Goal: Task Accomplishment & Management: Complete application form

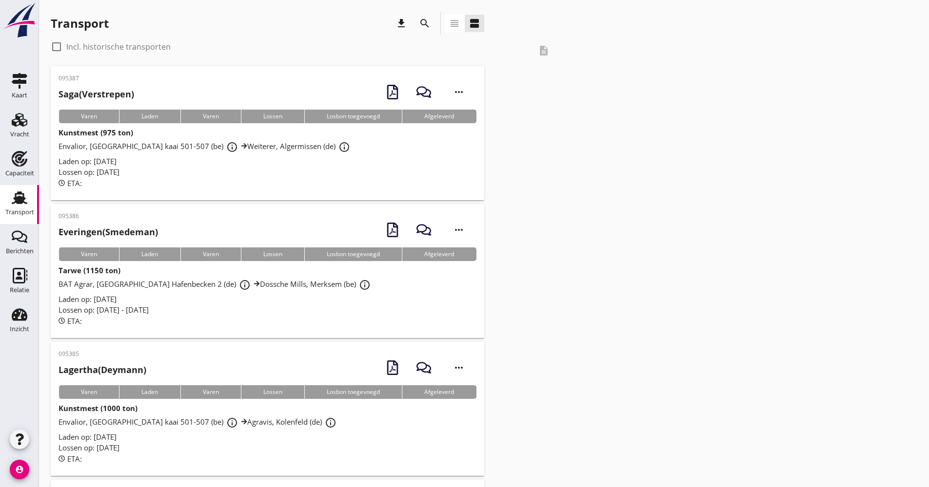
click at [418, 19] on button "search" at bounding box center [425, 24] width 18 height 18
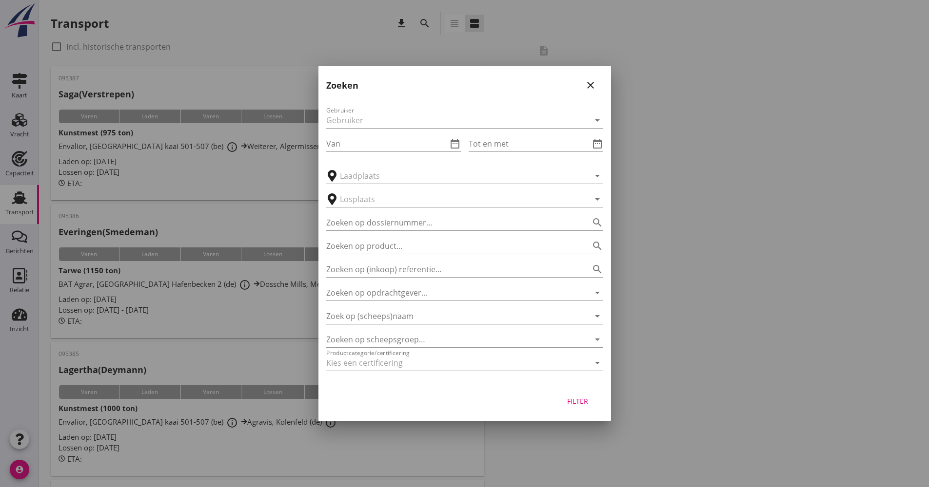
click at [395, 315] on input "Zoek op (scheeps)naam" at bounding box center [451, 317] width 250 height 16
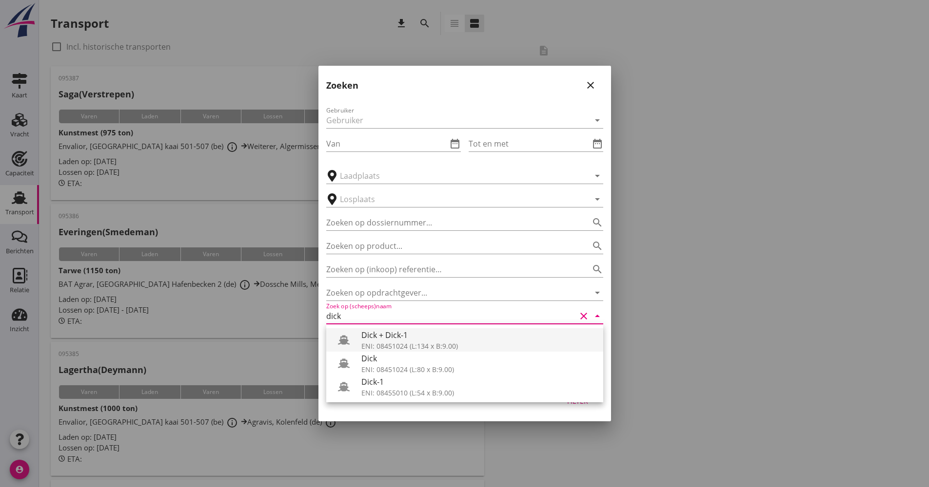
click at [388, 341] on div "ENI: 08451024 (L:134 x B:9.00)" at bounding box center [478, 346] width 234 height 10
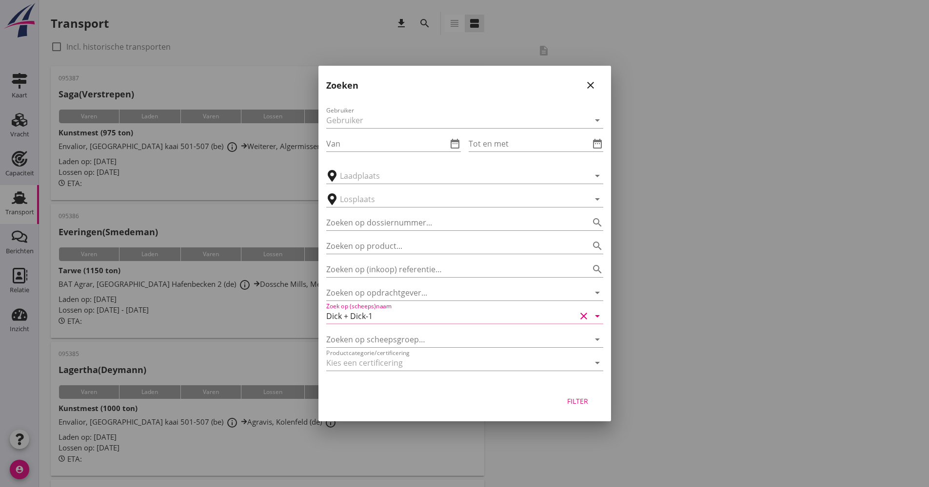
click at [587, 397] on div "Filter" at bounding box center [577, 401] width 27 height 10
type input "Dick + Dick-1"
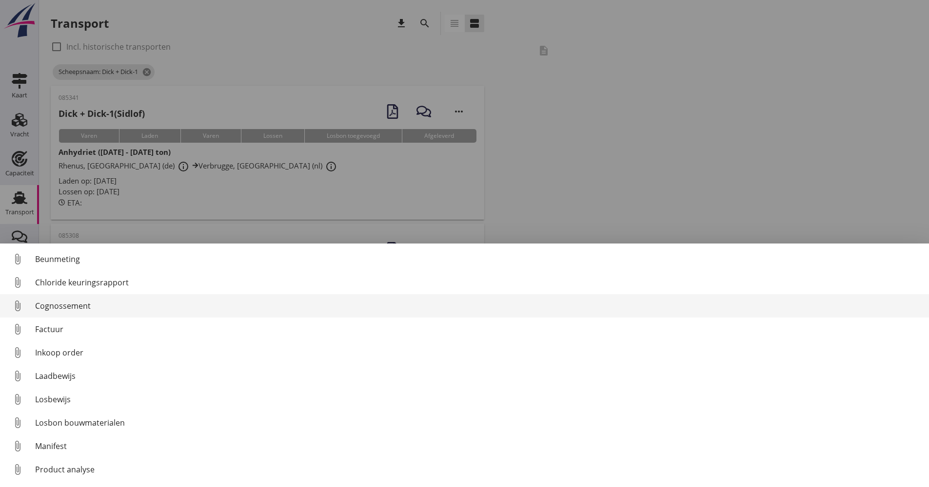
click at [103, 307] on div "Cognossement" at bounding box center [478, 306] width 886 height 12
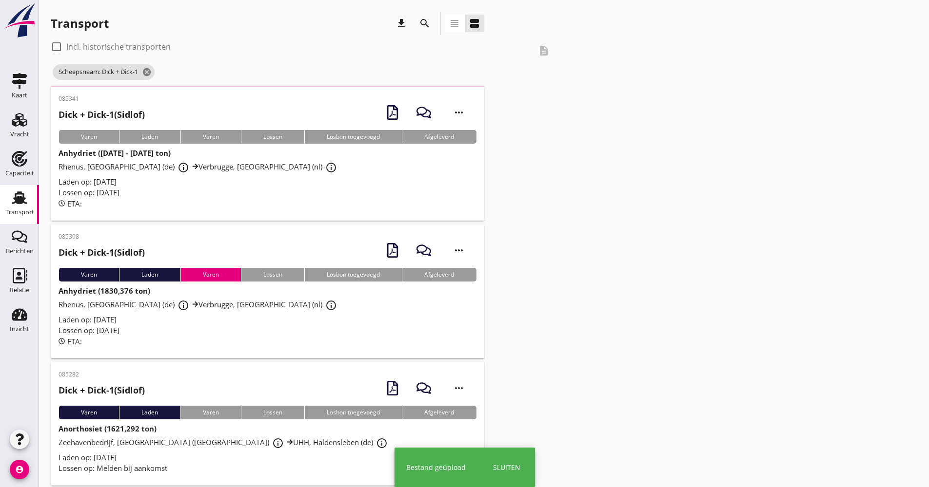
click at [280, 174] on div "Rhenus, [GEOGRAPHIC_DATA] (de) info_outline Verbrugge, Terneuzen (nl) info_outl…" at bounding box center [267, 168] width 418 height 18
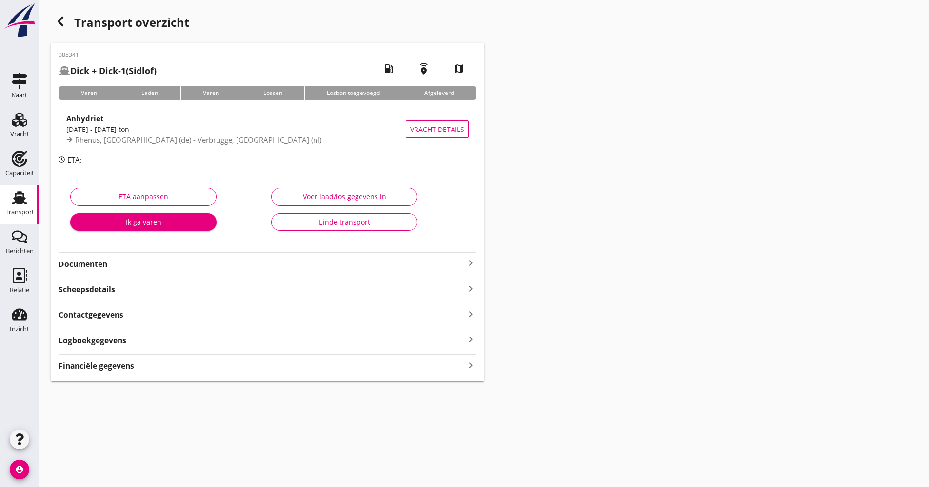
click at [152, 252] on hr at bounding box center [267, 252] width 418 height 0
click at [159, 262] on strong "Documenten" at bounding box center [261, 264] width 406 height 11
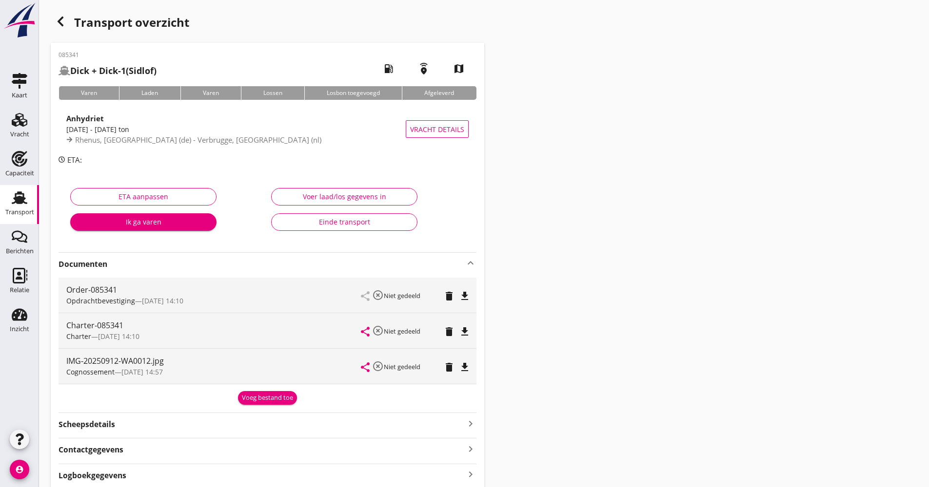
click at [168, 265] on strong "Documenten" at bounding box center [261, 264] width 406 height 11
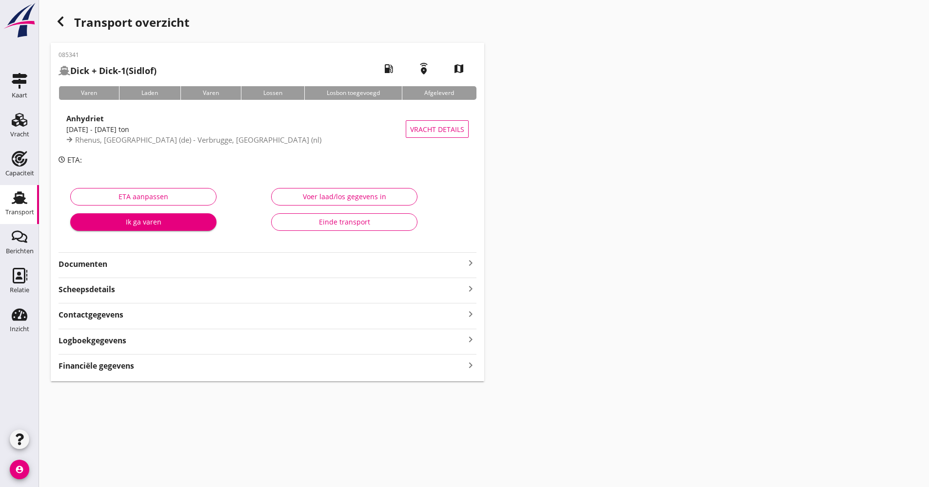
click at [174, 337] on div "Logboekgegevens keyboard_arrow_right" at bounding box center [267, 339] width 418 height 13
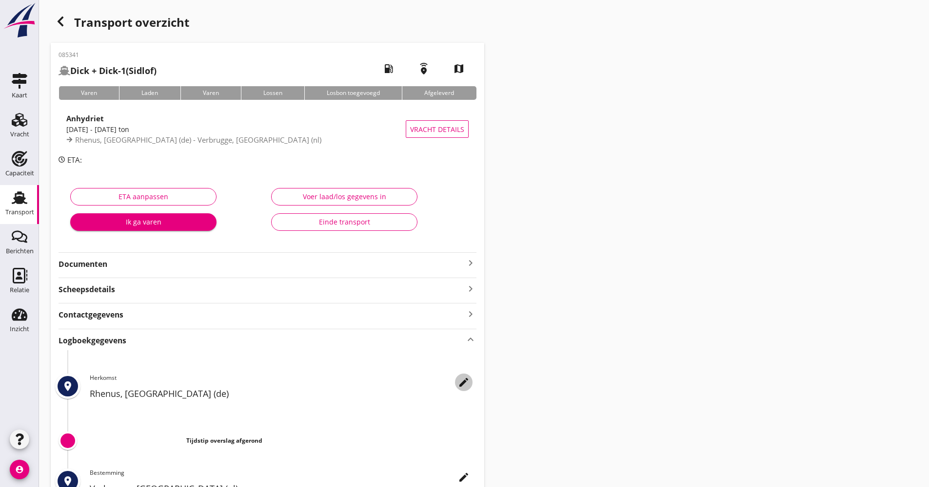
click at [459, 381] on icon "edit" at bounding box center [464, 383] width 12 height 12
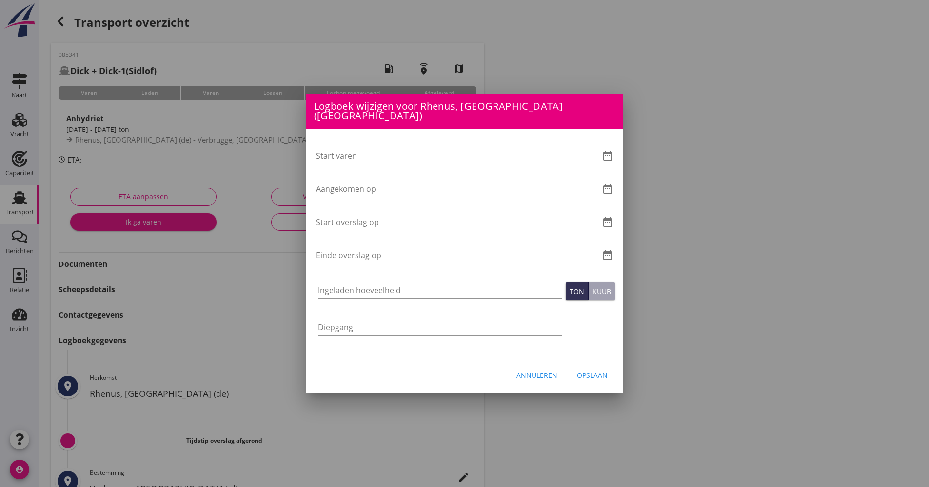
click at [610, 155] on icon "date_range" at bounding box center [608, 156] width 12 height 12
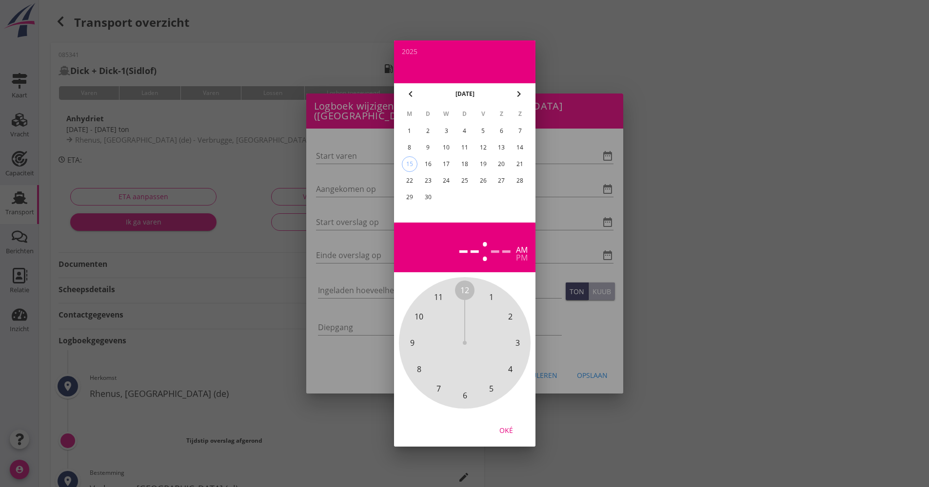
click at [491, 149] on td "12" at bounding box center [483, 148] width 18 height 16
click at [483, 149] on div "12" at bounding box center [483, 148] width 16 height 16
drag, startPoint x: 470, startPoint y: 296, endPoint x: 458, endPoint y: 371, distance: 75.6
click at [458, 371] on div "12 1 2 3 4 5 6 7 8 9 10 11" at bounding box center [464, 343] width 105 height 105
click at [465, 288] on span "00" at bounding box center [464, 291] width 9 height 12
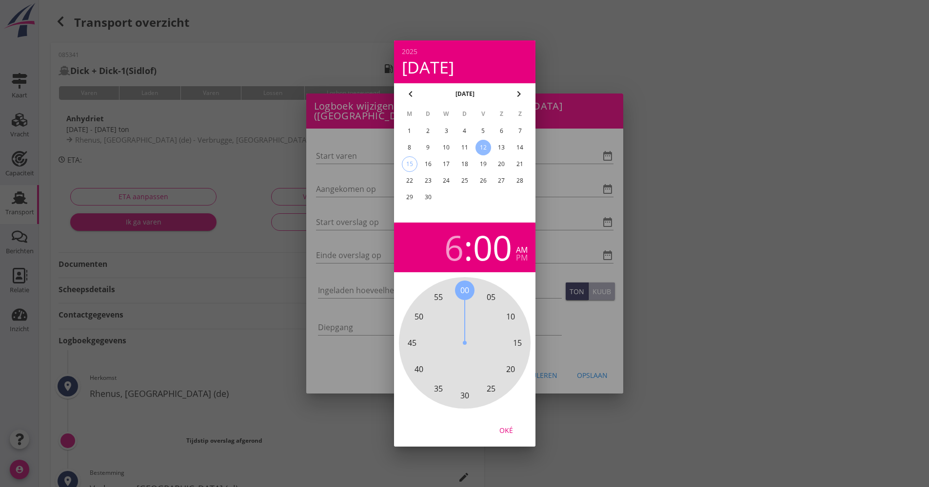
click at [506, 433] on div "Oké" at bounding box center [505, 431] width 27 height 10
type input "[DATE] 06:00"
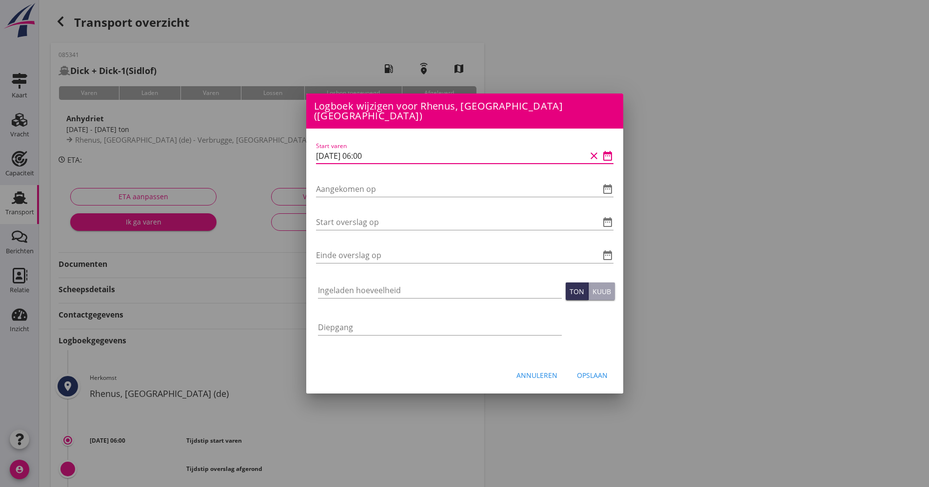
drag, startPoint x: 390, startPoint y: 155, endPoint x: 295, endPoint y: 154, distance: 95.5
click at [295, 154] on div "Logboek wijzigen voor Verbrugge, Terneuzen (nl) Start varen date_range Aangekom…" at bounding box center [464, 325] width 929 height 651
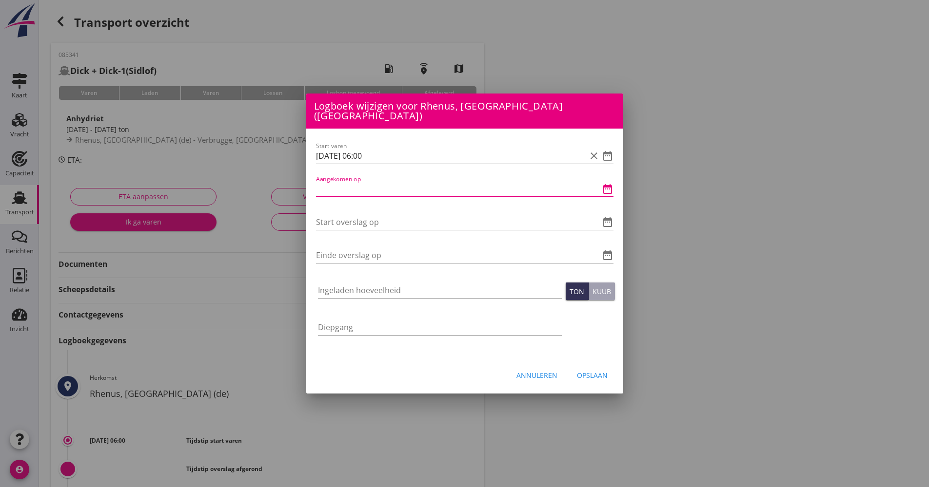
paste input "[DATE] 06:00"
type input "[DATE] 06:00"
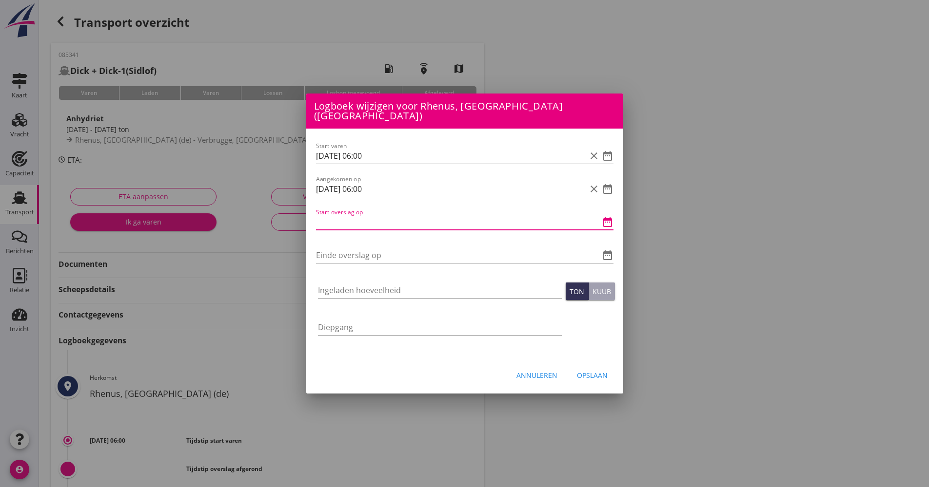
paste input "[DATE] 06:00"
type input "[DATE] 06:00"
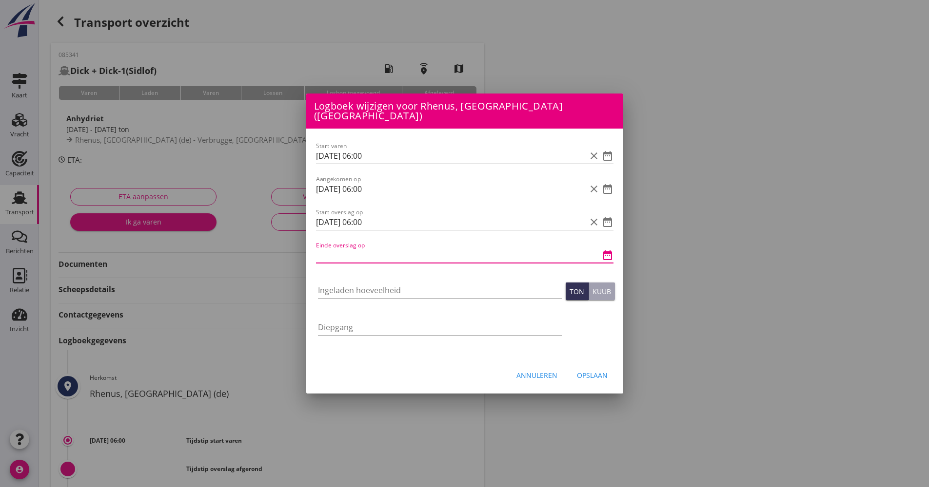
paste input "[DATE] 06:00"
click at [359, 248] on input "[DATE] 06:00" at bounding box center [451, 256] width 270 height 16
type input "[DATE] 06:00"
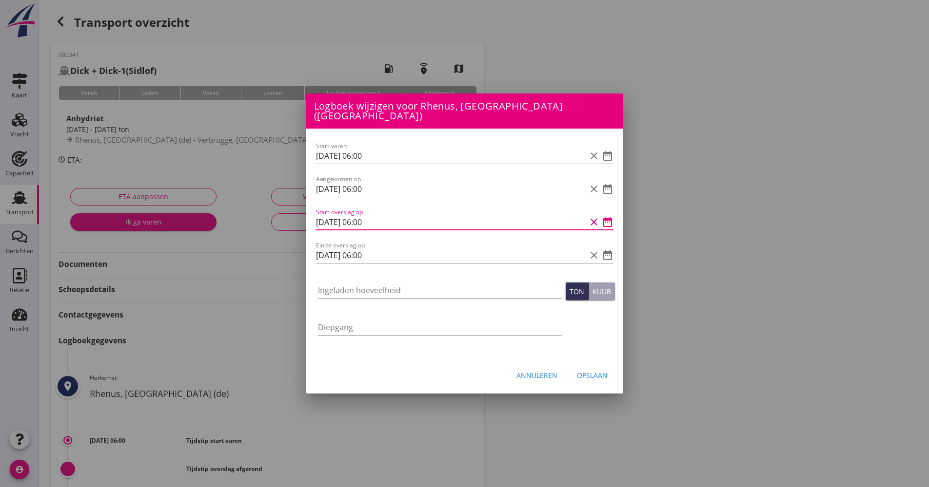
click at [364, 216] on input "[DATE] 06:00" at bounding box center [451, 222] width 270 height 16
click at [367, 220] on input "[DATE] 06:00" at bounding box center [451, 222] width 270 height 16
type input "[DATE] 07:00"
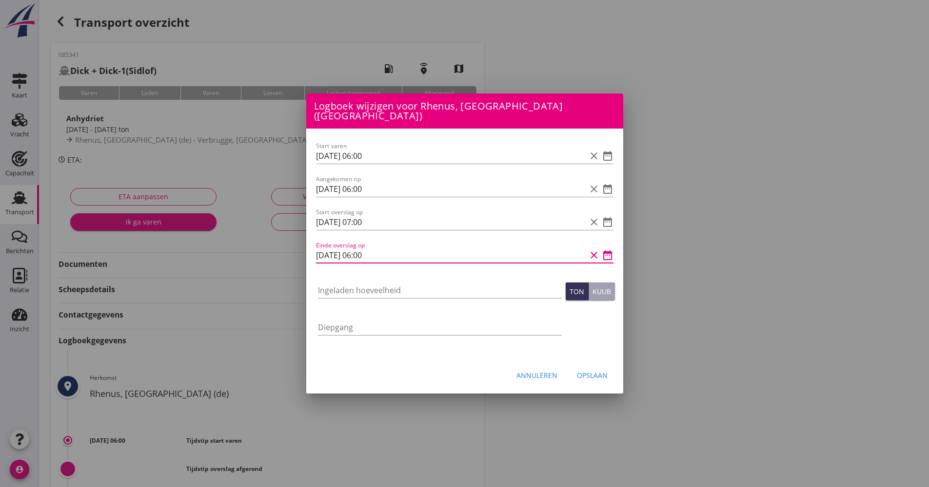
drag, startPoint x: 358, startPoint y: 248, endPoint x: 363, endPoint y: 249, distance: 5.0
click at [363, 249] on input "[DATE] 06:00" at bounding box center [451, 256] width 270 height 16
type input "[DATE] 16:00"
click at [375, 293] on div "Ingeladen hoeveelheid" at bounding box center [440, 291] width 244 height 16
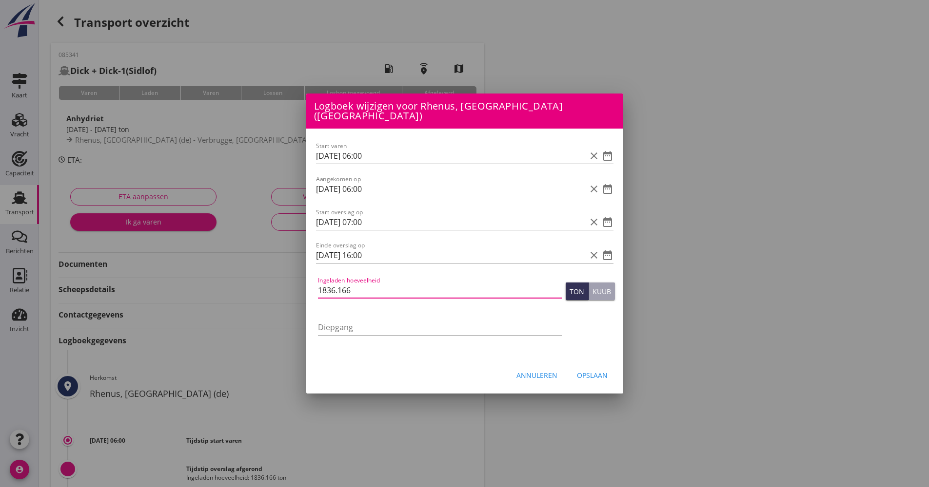
type input "1836.166"
click at [616, 375] on div "Annuleren Opslaan" at bounding box center [464, 375] width 317 height 33
click at [604, 374] on div "Opslaan" at bounding box center [592, 375] width 31 height 10
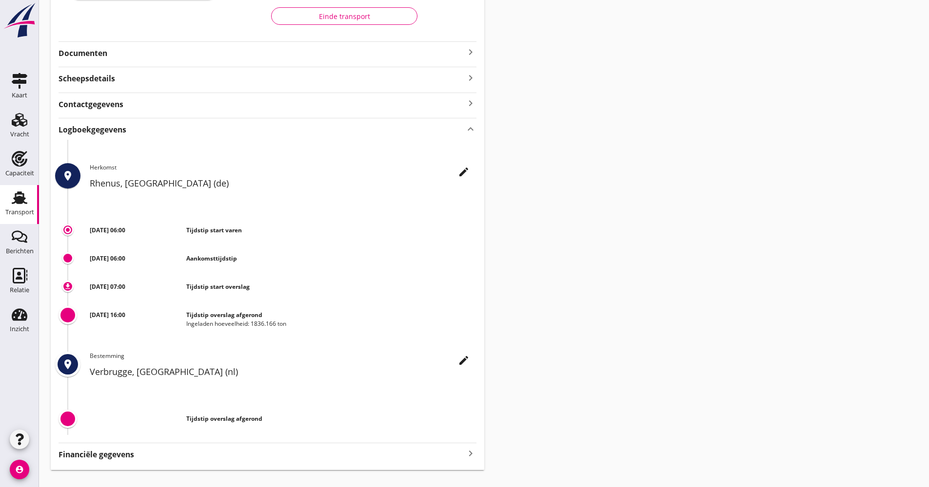
scroll to position [213, 0]
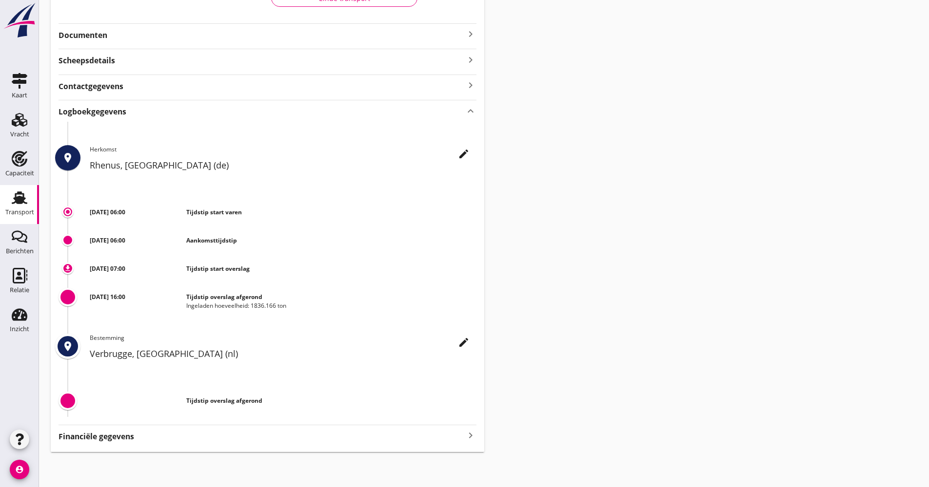
click at [26, 200] on icon "Transport" at bounding box center [20, 198] width 16 height 16
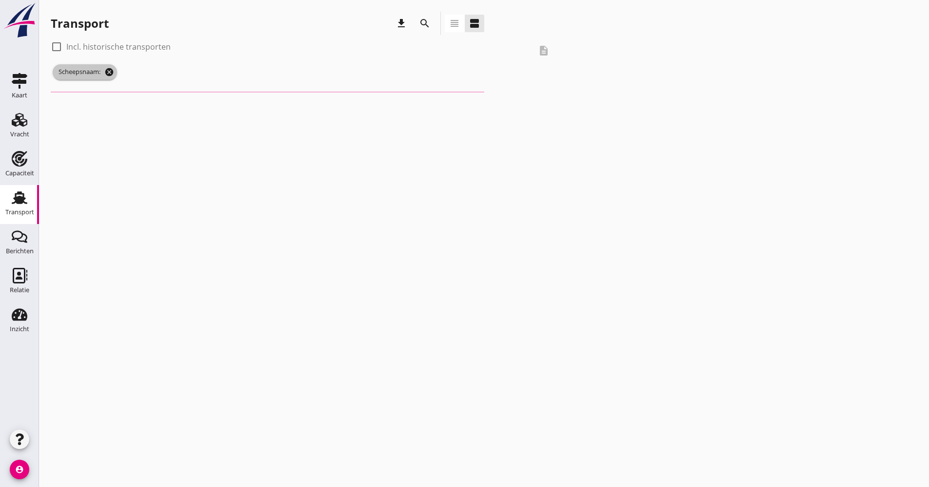
click at [110, 75] on icon "cancel" at bounding box center [109, 72] width 10 height 10
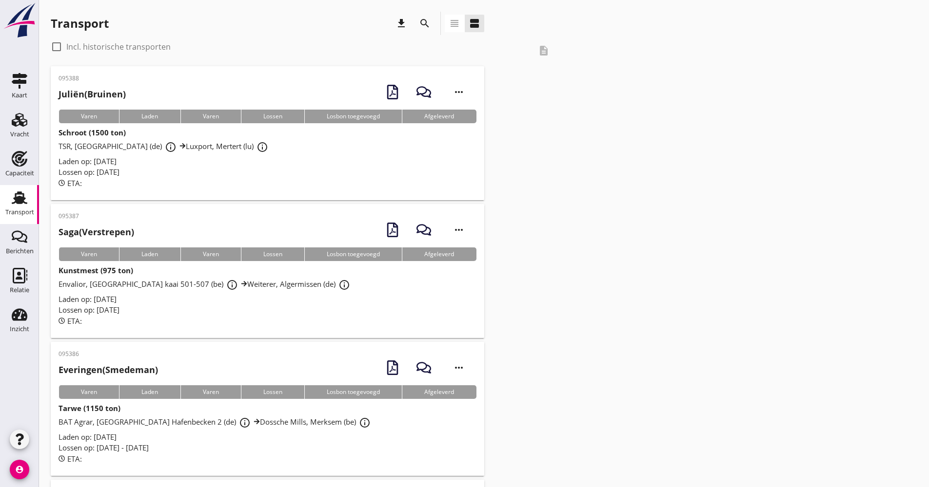
click at [425, 27] on icon "search" at bounding box center [425, 24] width 12 height 12
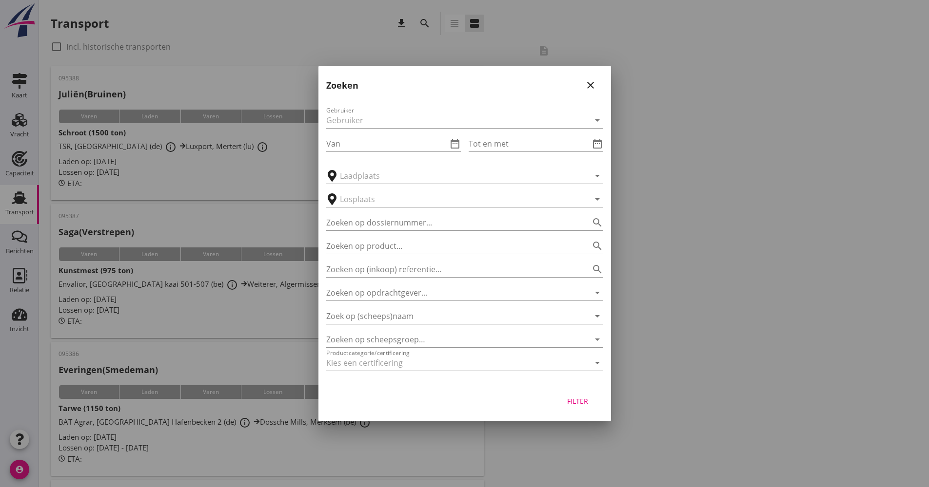
click at [374, 319] on input "Zoek op (scheeps)naam" at bounding box center [451, 317] width 250 height 16
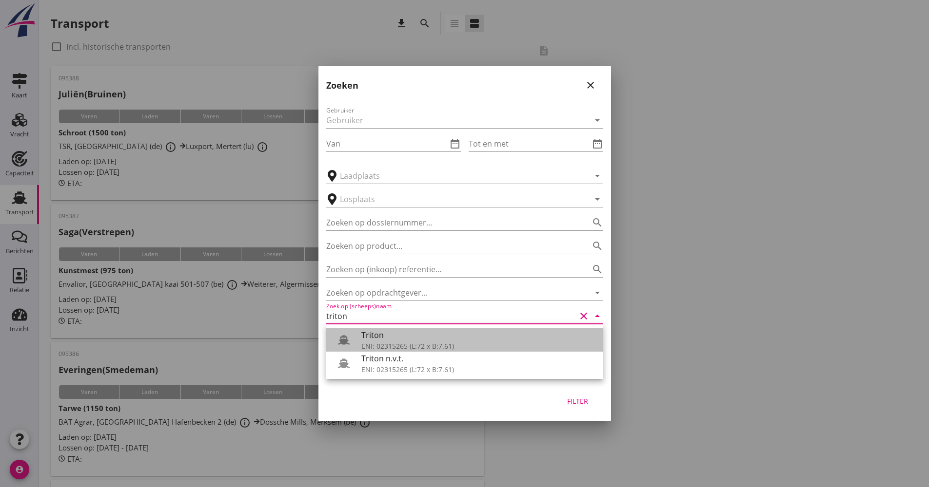
click at [374, 337] on div "Triton" at bounding box center [478, 336] width 234 height 12
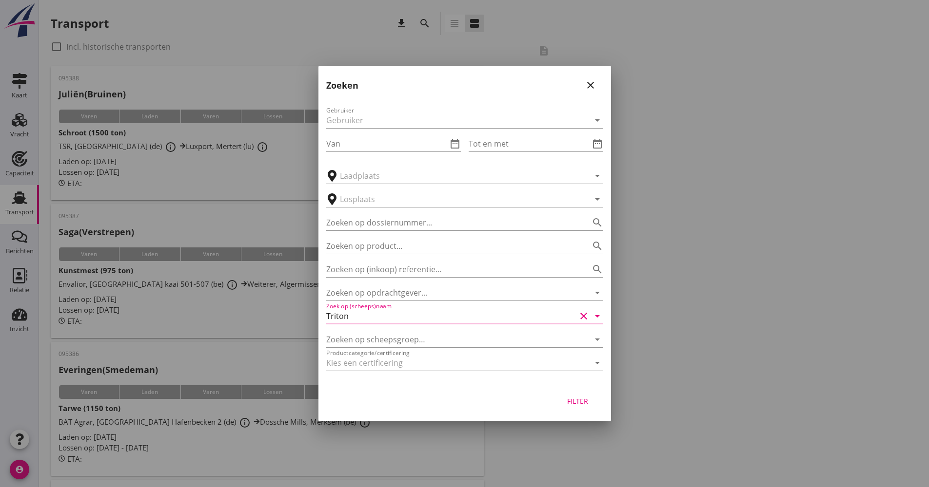
click at [574, 402] on div "Filter" at bounding box center [577, 401] width 27 height 10
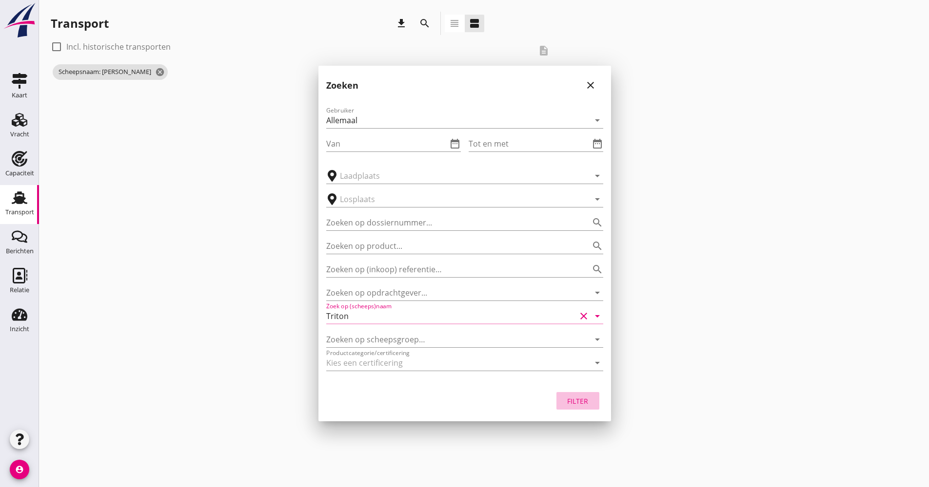
type input "Triton"
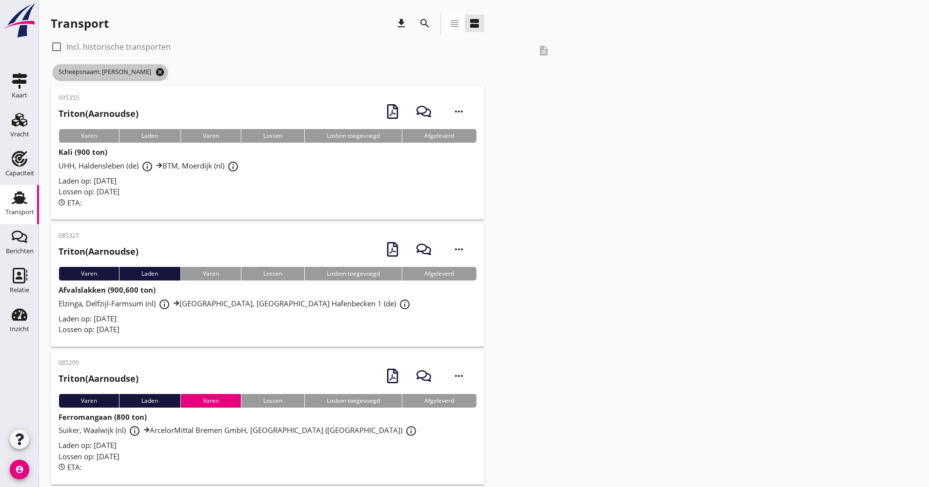
drag, startPoint x: 134, startPoint y: 70, endPoint x: 141, endPoint y: 65, distance: 9.5
click at [155, 69] on icon "cancel" at bounding box center [160, 72] width 10 height 10
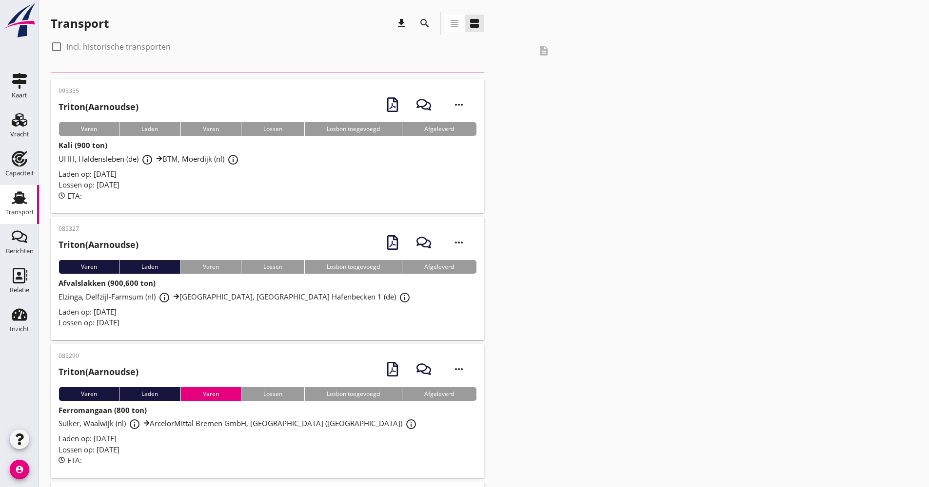
click at [422, 21] on icon "search" at bounding box center [425, 24] width 12 height 12
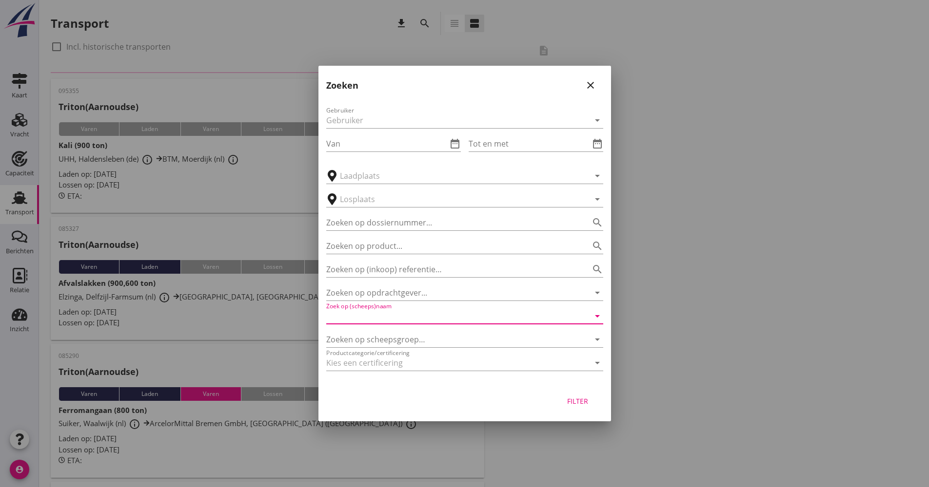
click at [390, 318] on input "Zoek op (scheeps)naam" at bounding box center [451, 317] width 250 height 16
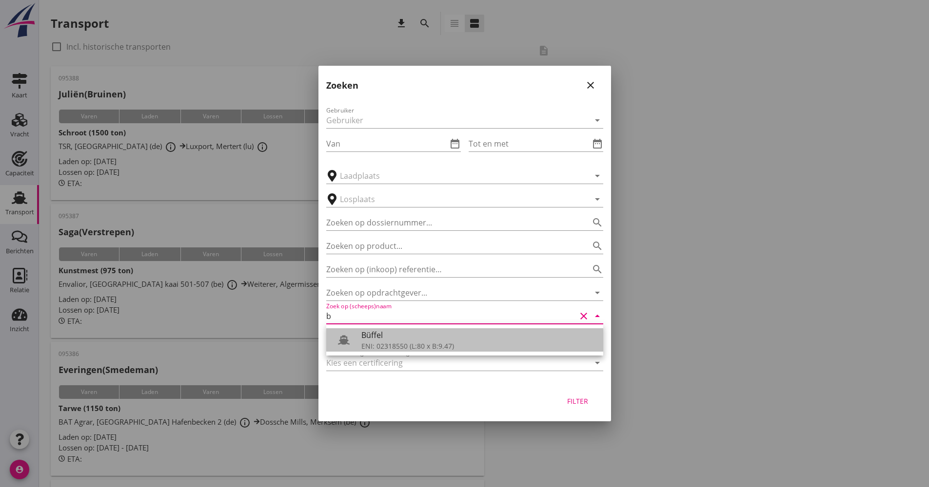
click at [369, 343] on div "Büffel ENI: 02318550 (L:80 x B:9.47)" at bounding box center [478, 340] width 234 height 23
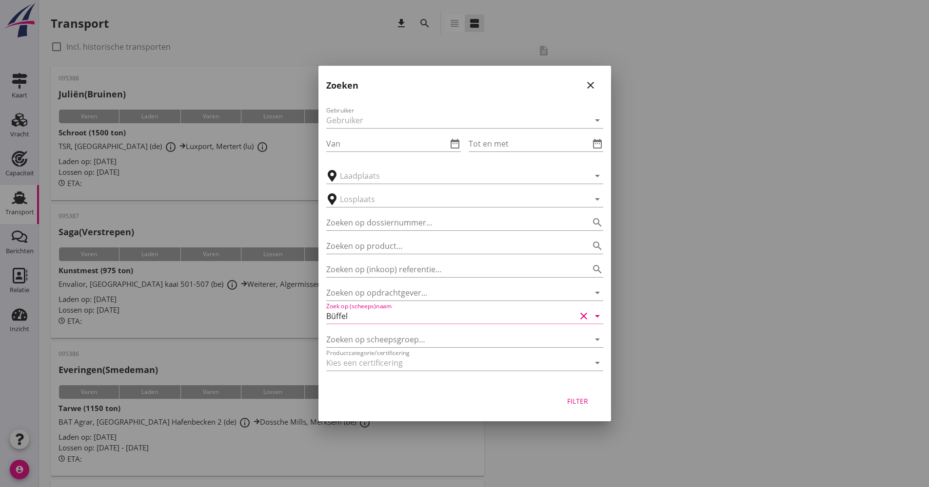
click at [565, 398] on div "Filter" at bounding box center [577, 401] width 27 height 10
type input "Büffel"
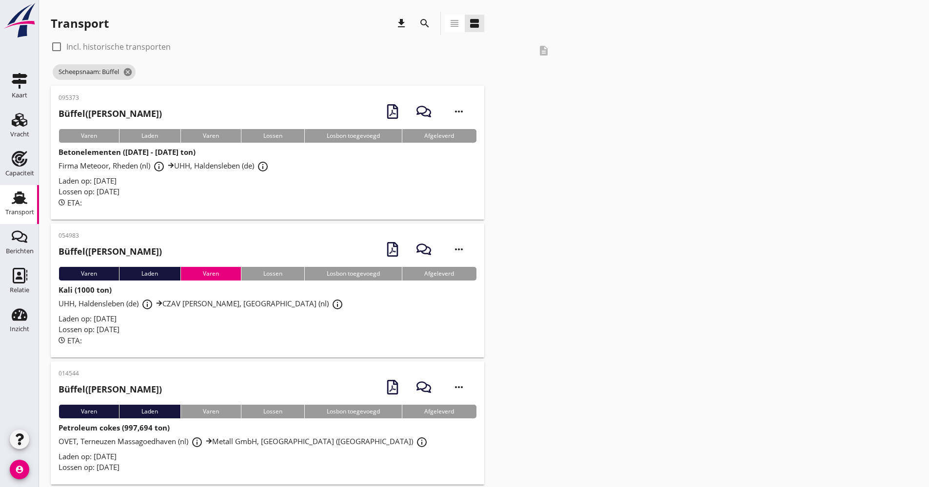
click at [231, 205] on div "ETA:" at bounding box center [267, 202] width 418 height 11
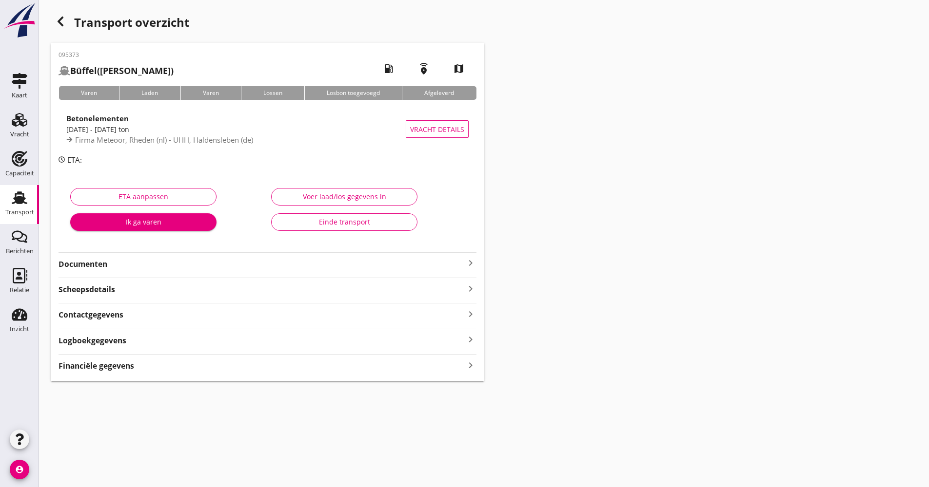
click at [136, 342] on div "Logboekgegevens keyboard_arrow_right" at bounding box center [267, 339] width 418 height 13
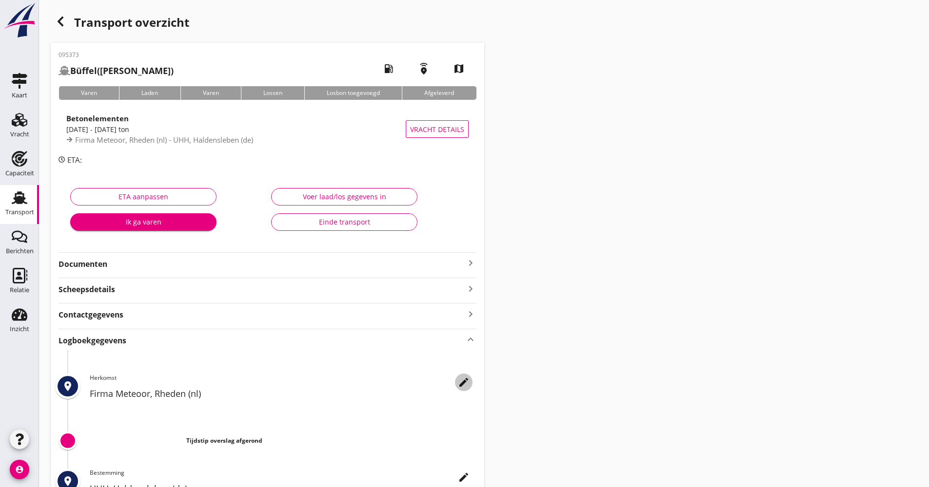
click at [458, 385] on icon "edit" at bounding box center [464, 383] width 12 height 12
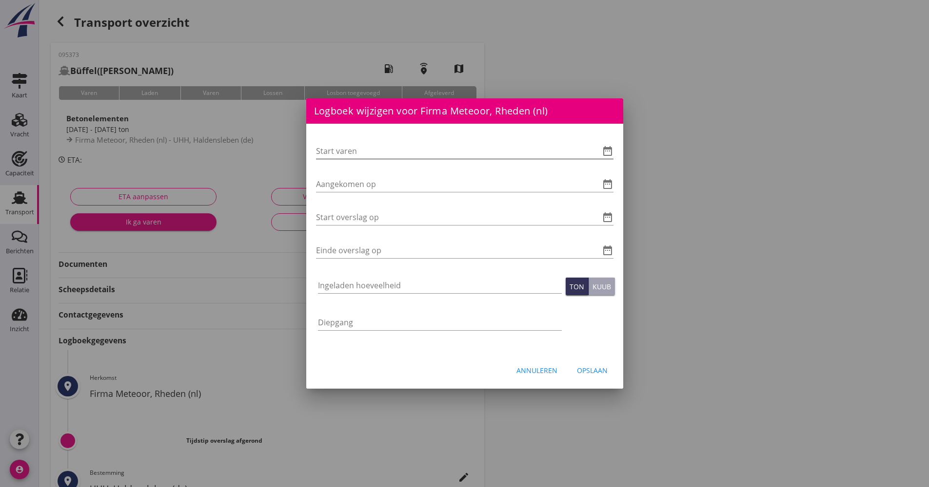
click at [607, 153] on icon "date_range" at bounding box center [608, 151] width 12 height 12
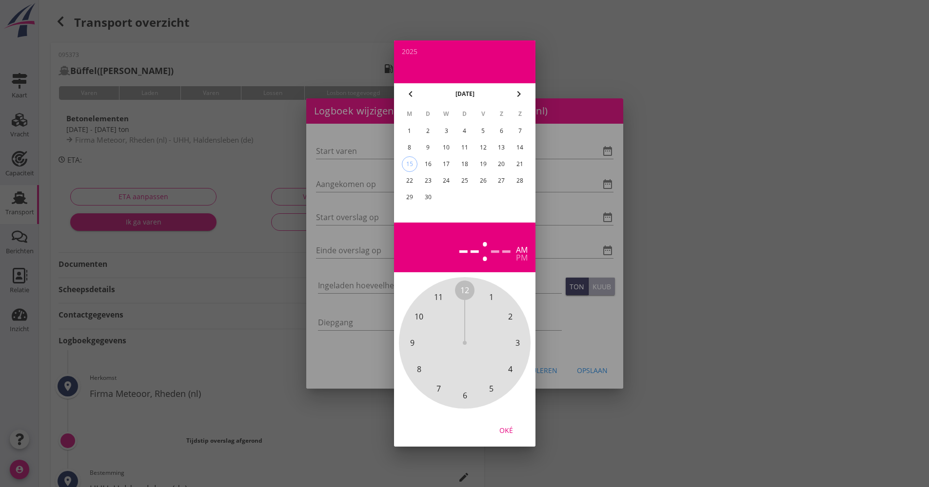
click at [460, 147] on div "11" at bounding box center [464, 148] width 16 height 16
drag, startPoint x: 466, startPoint y: 294, endPoint x: 478, endPoint y: 390, distance: 96.8
click at [478, 390] on div "12 1 2 3 4 5 6 7 8 9 10 11" at bounding box center [464, 343] width 105 height 105
click at [465, 283] on span "00" at bounding box center [464, 290] width 19 height 19
click at [460, 260] on div "5" at bounding box center [453, 248] width 19 height 34
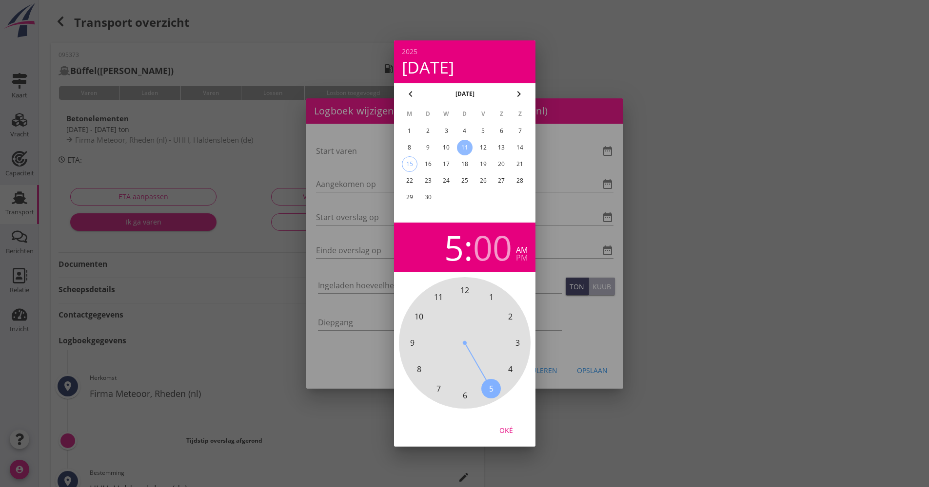
click at [466, 397] on span "6" at bounding box center [464, 396] width 4 height 12
click at [508, 427] on div "Oké" at bounding box center [505, 431] width 27 height 10
type input "[DATE] 06:00"
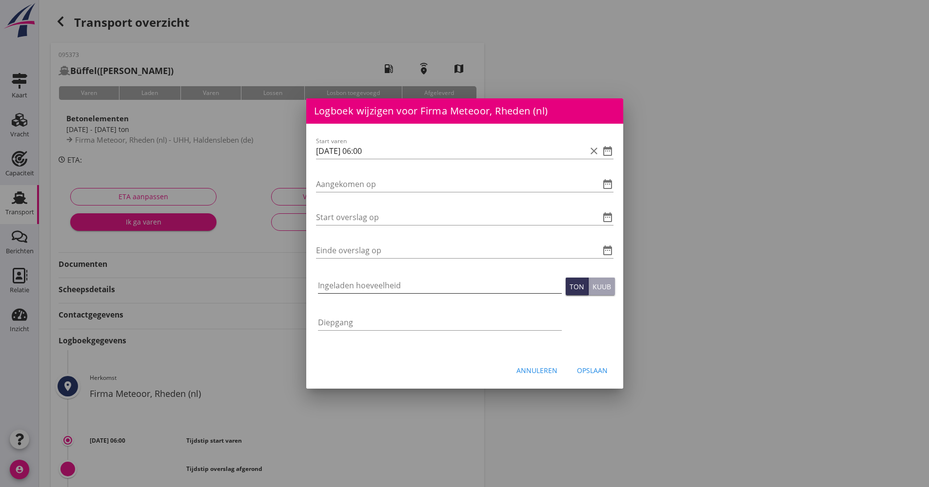
click at [381, 289] on input "Ingeladen hoeveelheid" at bounding box center [440, 286] width 244 height 16
type input "936.140"
click at [333, 185] on input "Aangekomen op" at bounding box center [451, 184] width 270 height 16
drag, startPoint x: 386, startPoint y: 158, endPoint x: 320, endPoint y: 157, distance: 65.8
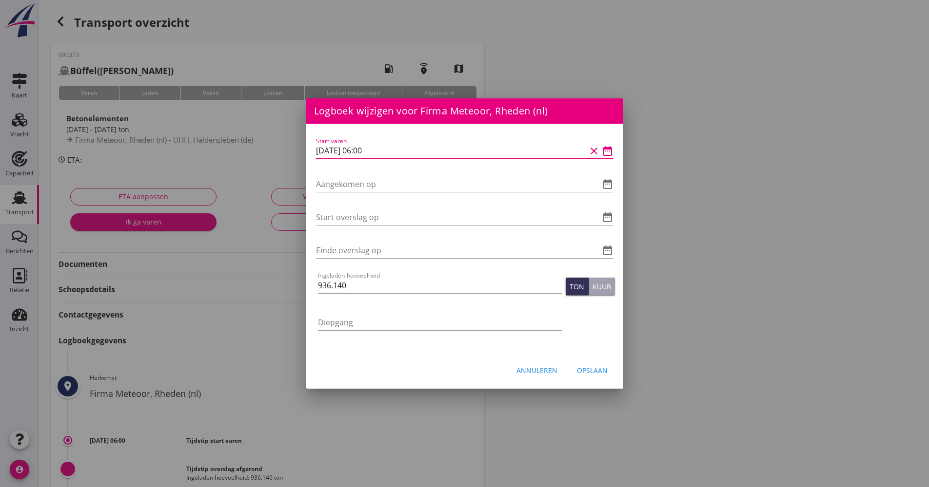
click at [320, 157] on input "[DATE] 06:00" at bounding box center [451, 151] width 270 height 16
click at [407, 147] on input "[DATE] 06:00" at bounding box center [451, 151] width 270 height 16
drag, startPoint x: 409, startPoint y: 147, endPoint x: 262, endPoint y: 150, distance: 147.2
click at [262, 150] on div "[EMAIL_ADDRESS][DOMAIN_NAME] Klant emailadres [PERSON_NAME][EMAIL_ADDRESS][DOMA…" at bounding box center [464, 330] width 929 height 660
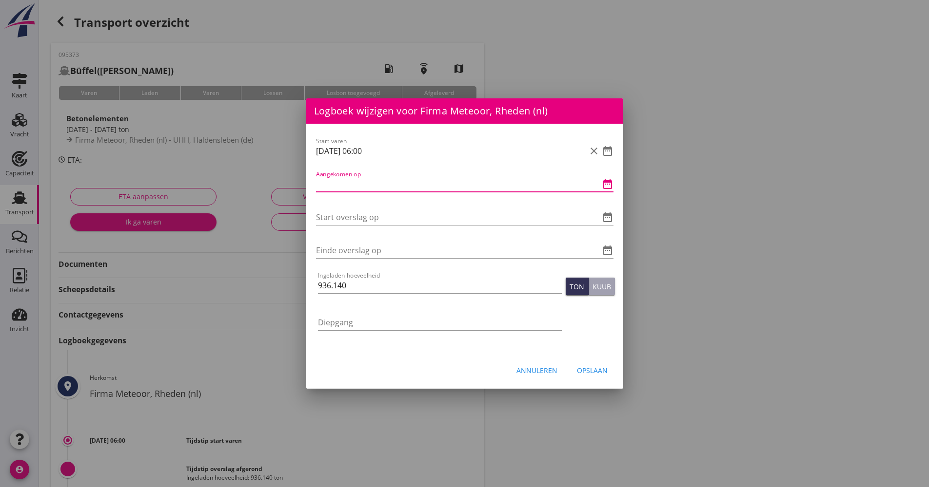
paste input "[DATE] 06:00"
type input "[DATE] 06:00"
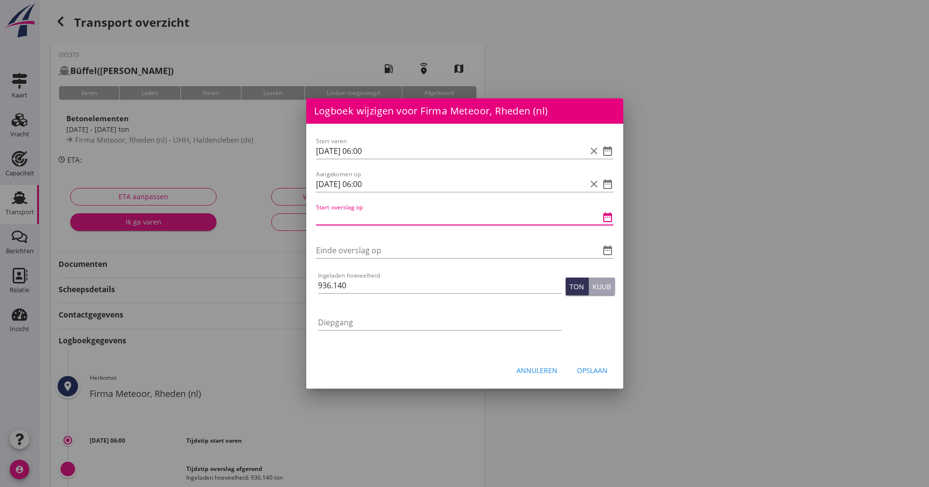
paste input "[DATE] 06:00"
type input "[DATE] 06:00"
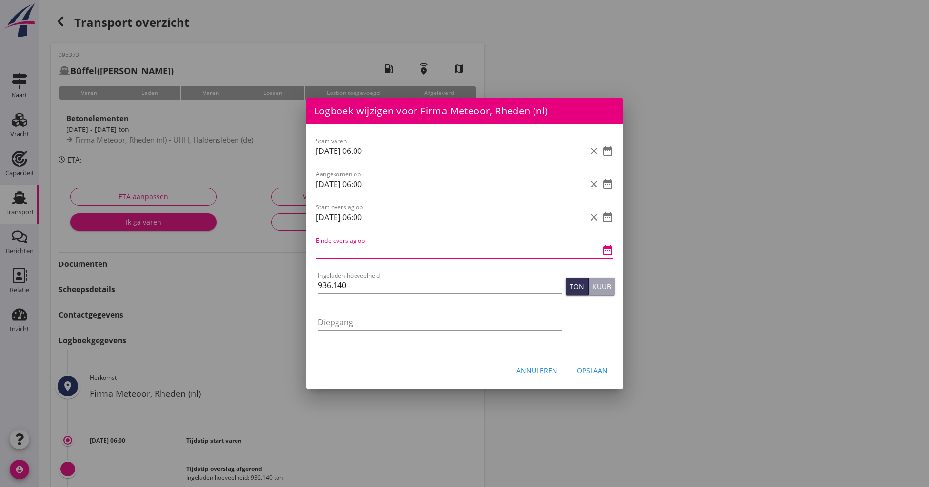
paste input "[DATE] 06:00"
type input "[DATE] 06:00"
click at [611, 367] on button "Opslaan" at bounding box center [592, 371] width 46 height 18
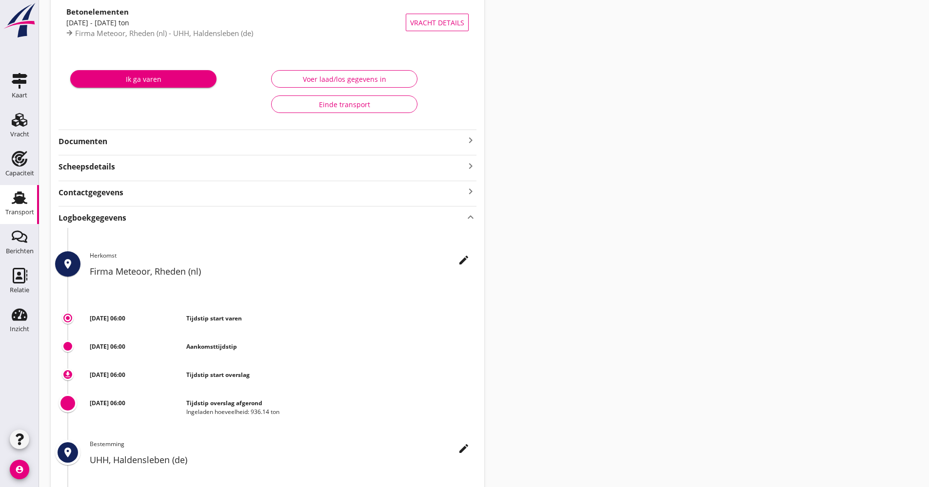
scroll to position [213, 0]
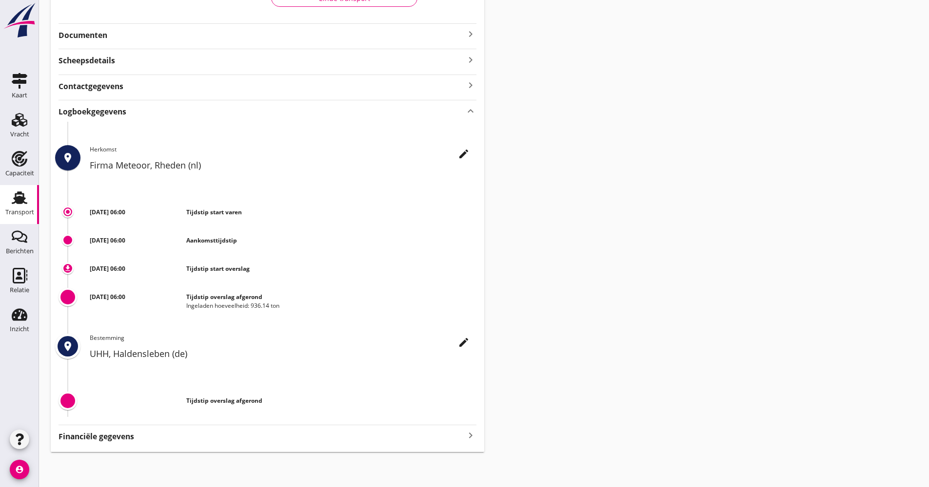
click at [463, 336] on button "edit" at bounding box center [464, 343] width 18 height 18
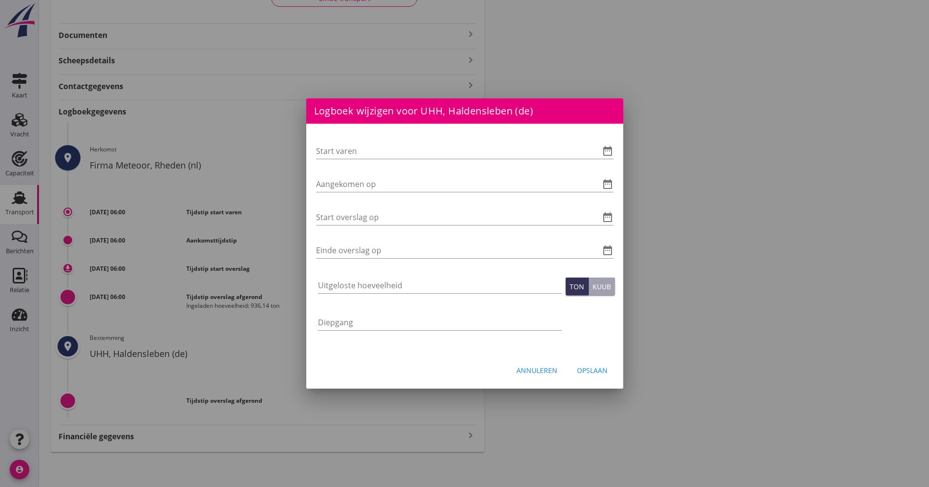
click at [524, 377] on button "Annuleren" at bounding box center [536, 371] width 57 height 18
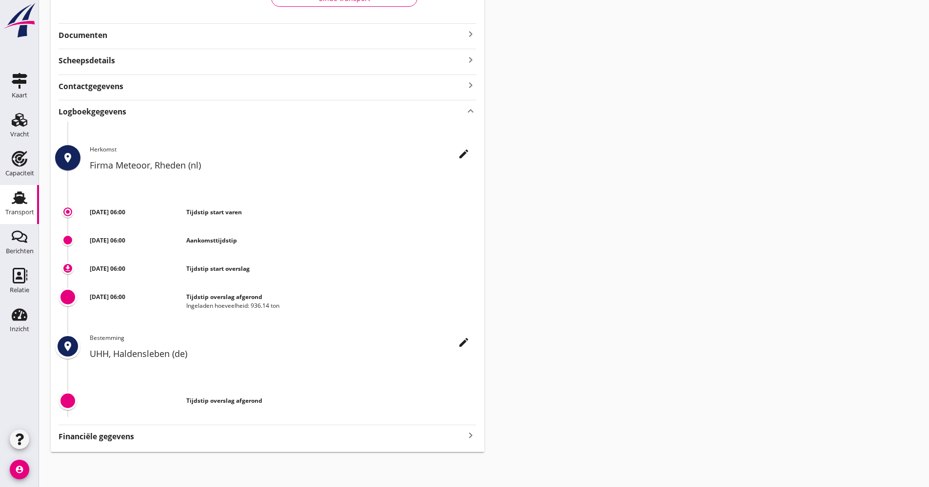
click at [472, 155] on div "edit Herkomst Firma Meteoor, Rheden (nl)" at bounding box center [283, 161] width 387 height 32
click at [462, 154] on icon "edit" at bounding box center [464, 154] width 12 height 12
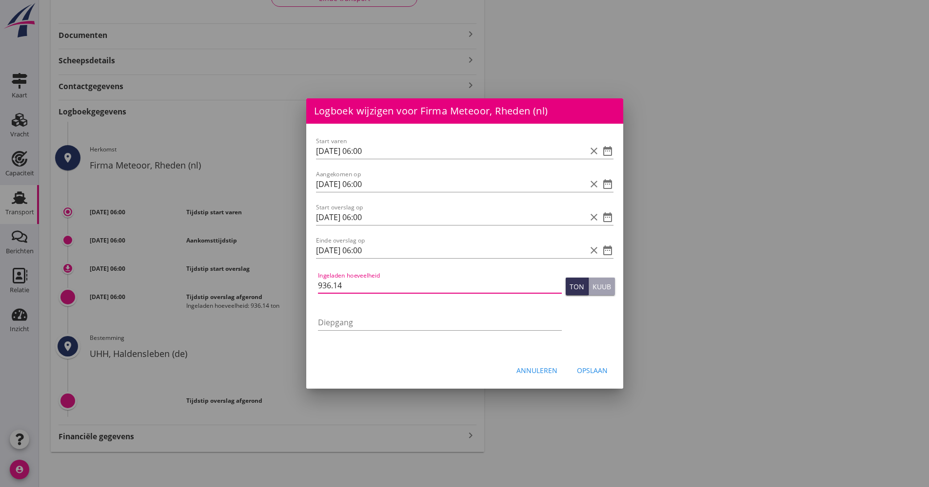
scroll to position [0, 0]
drag, startPoint x: 369, startPoint y: 285, endPoint x: 309, endPoint y: 298, distance: 62.0
click at [311, 296] on div "Start varen [DATE] 06:00 clear date_range Aangekomen op [DATE] 06:00 clear date…" at bounding box center [464, 239] width 317 height 230
type input "1000"
click at [606, 374] on div "Opslaan" at bounding box center [592, 371] width 31 height 10
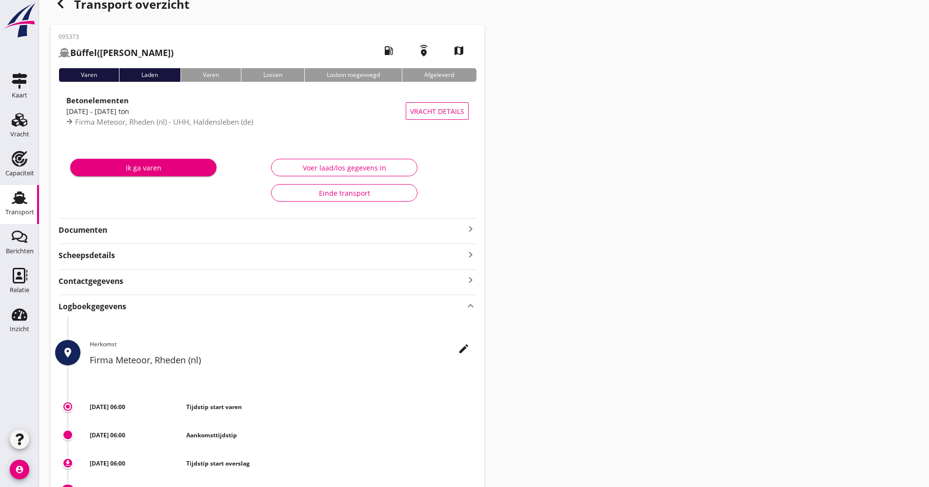
scroll to position [0, 0]
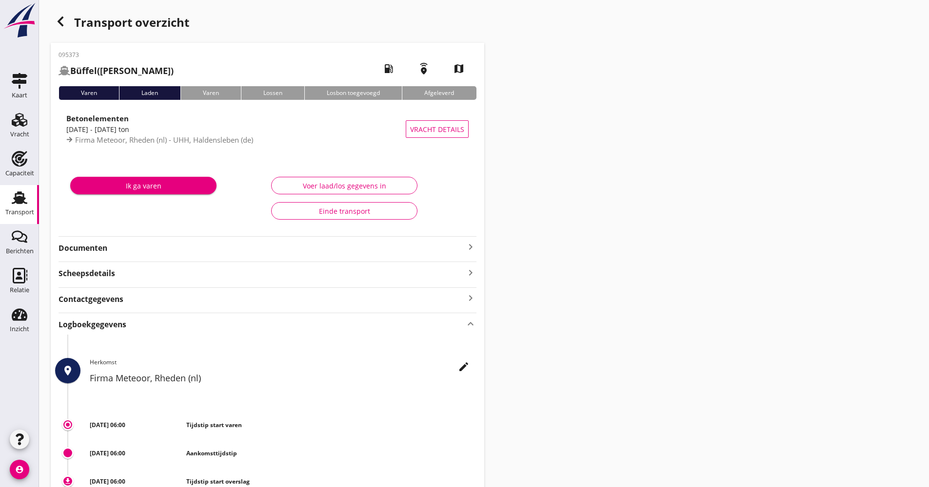
click at [12, 201] on icon "Transport" at bounding box center [20, 198] width 16 height 16
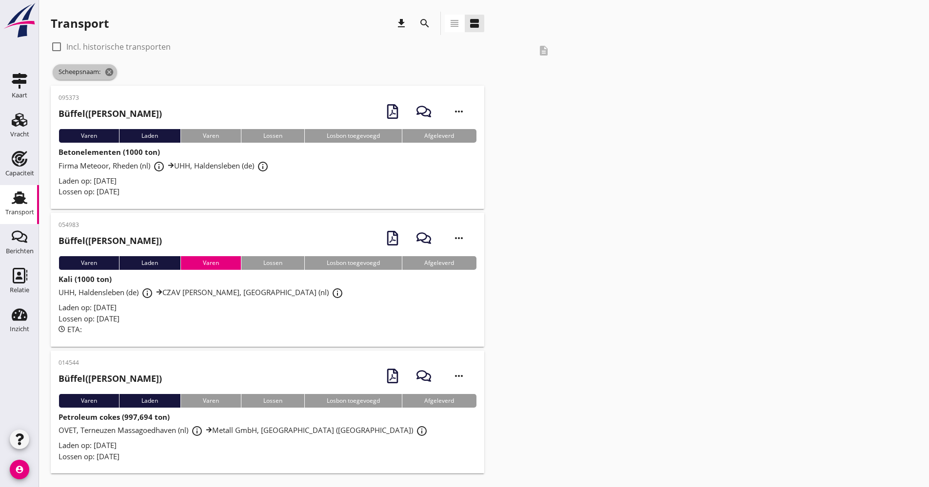
click at [107, 72] on icon "cancel" at bounding box center [109, 72] width 10 height 10
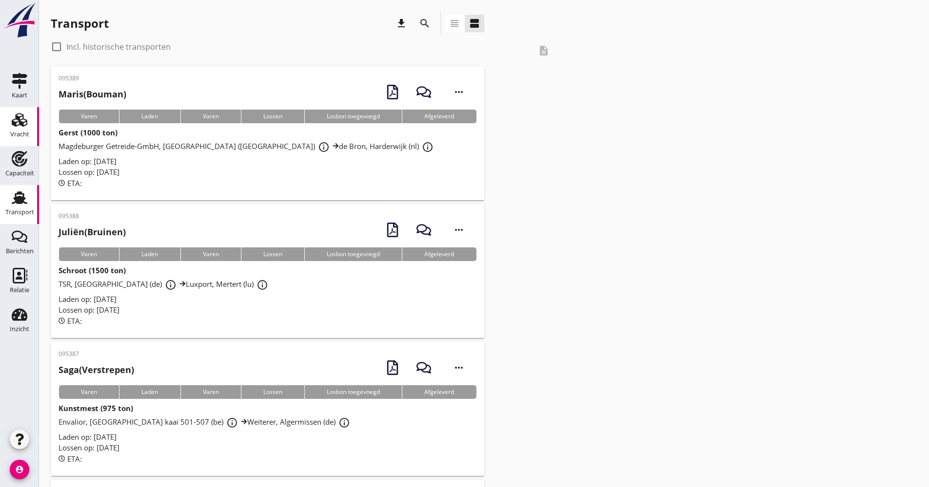
click at [30, 117] on div "Vracht" at bounding box center [19, 120] width 23 height 16
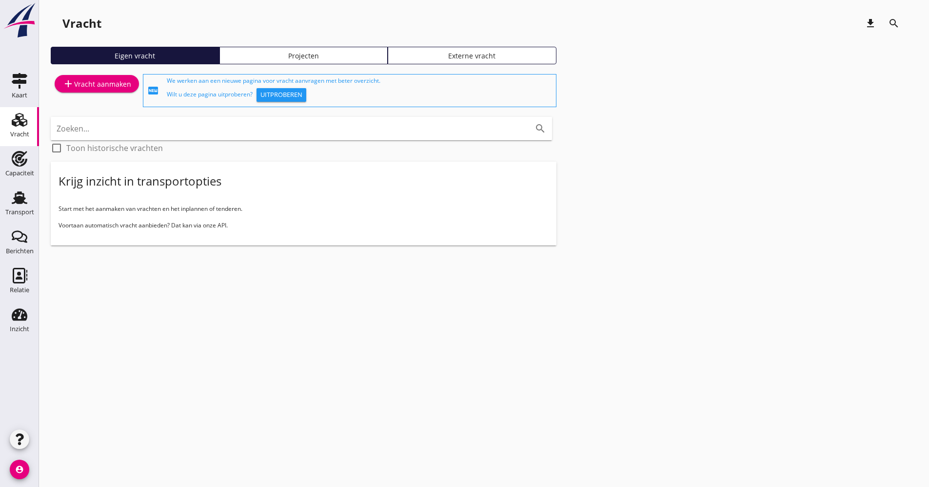
click at [68, 86] on icon "add" at bounding box center [68, 84] width 12 height 12
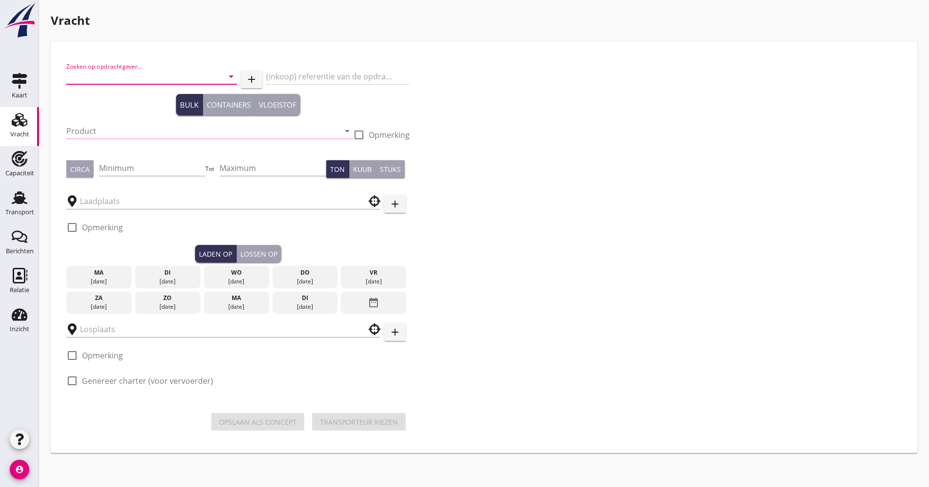
click at [124, 78] on input "Zoeken op opdrachtgever..." at bounding box center [137, 77] width 143 height 16
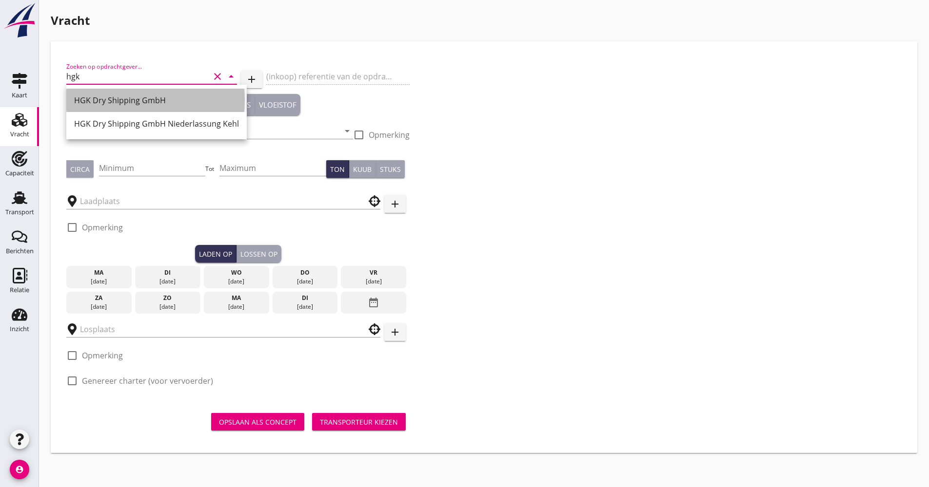
drag, startPoint x: 127, startPoint y: 93, endPoint x: 122, endPoint y: 129, distance: 36.8
click at [127, 94] on div "HGK Dry Shipping GmbH" at bounding box center [156, 100] width 165 height 23
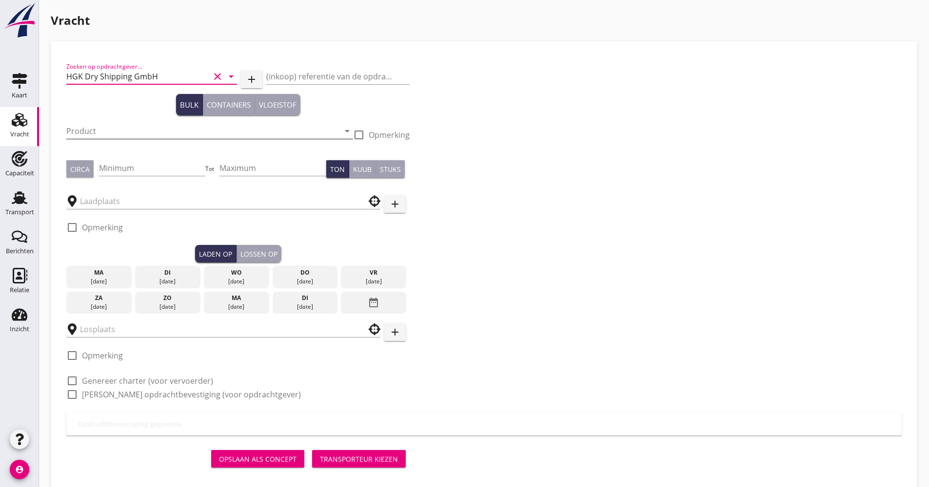
type input "HGK Dry Shipping GmbH"
click at [118, 132] on input "Product" at bounding box center [202, 131] width 273 height 16
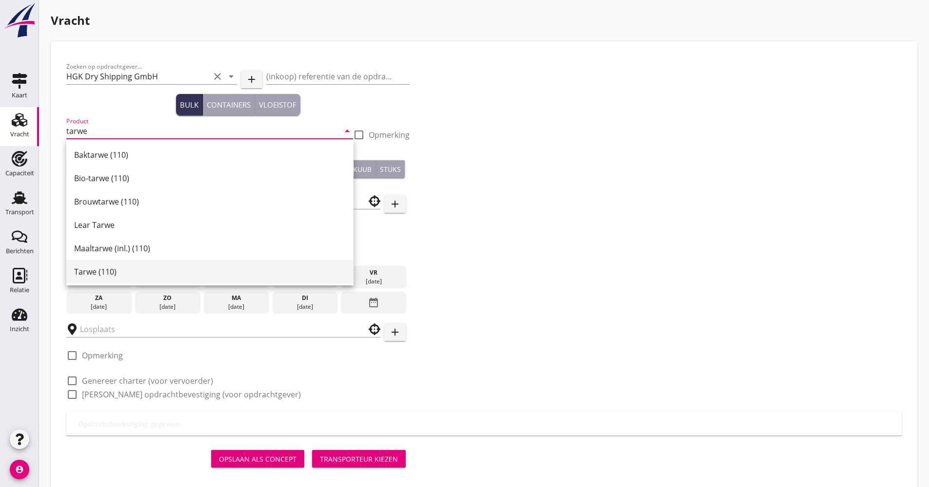
click at [94, 275] on div "Tarwe (110)" at bounding box center [210, 272] width 272 height 12
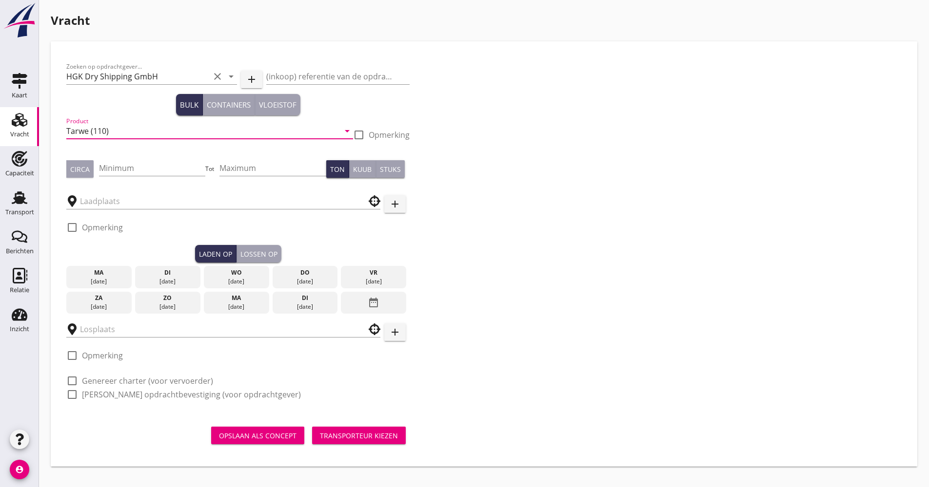
type input "Tarwe (110)"
click at [147, 160] on div "Minimum" at bounding box center [152, 170] width 107 height 31
click at [147, 163] on input "Minimum" at bounding box center [152, 168] width 107 height 16
type input "1100"
click at [139, 200] on input "text" at bounding box center [216, 202] width 273 height 16
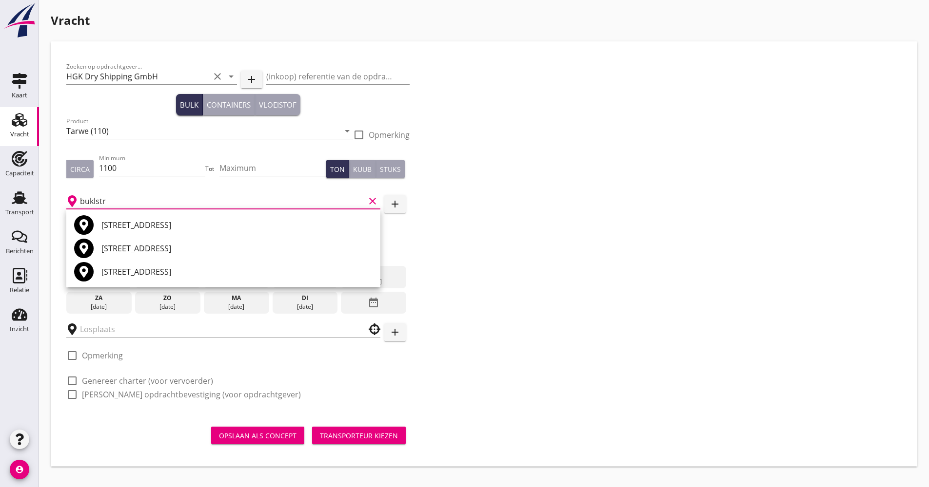
drag, startPoint x: 128, startPoint y: 194, endPoint x: 65, endPoint y: 202, distance: 63.9
click at [65, 202] on div "Zoeken op opdrachtgever... HGK Dry Shipping GmbH clear arrow_drop_down add (ink…" at bounding box center [237, 234] width 351 height 355
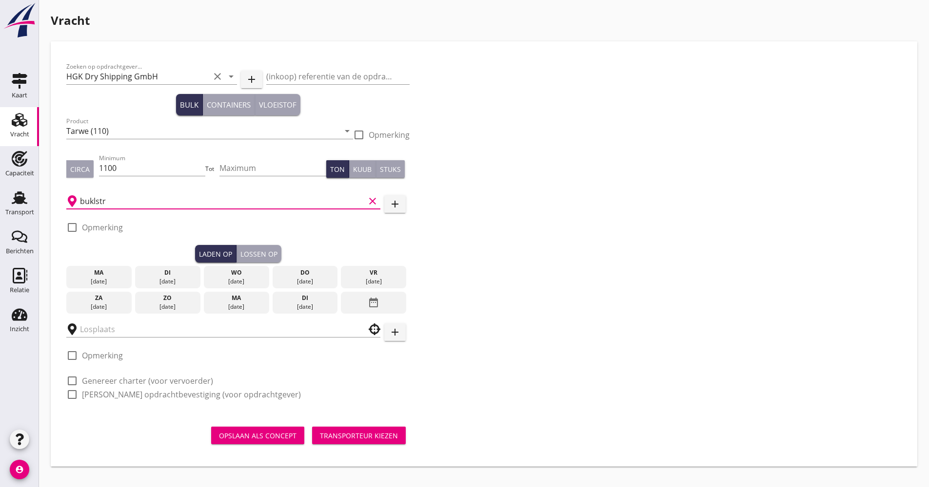
click at [92, 197] on input "buklstr" at bounding box center [222, 202] width 285 height 16
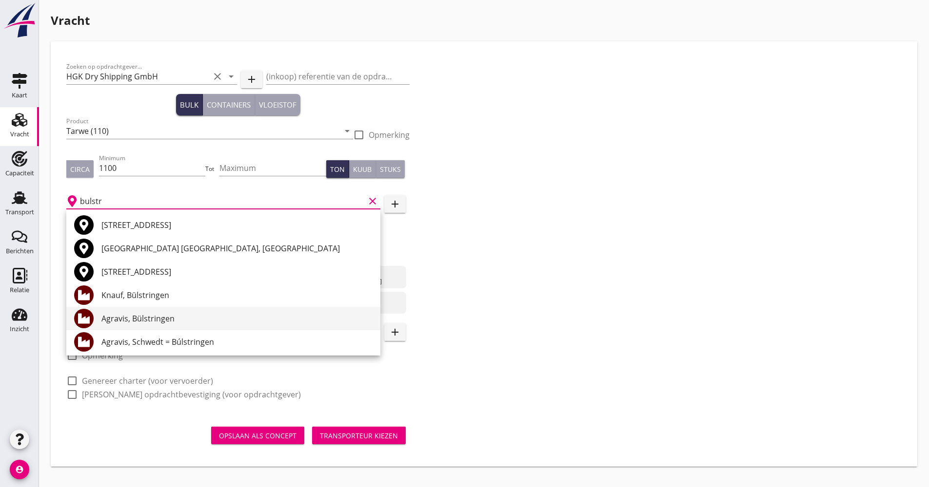
click at [136, 321] on div "Agravis, Bülstringen" at bounding box center [236, 319] width 271 height 12
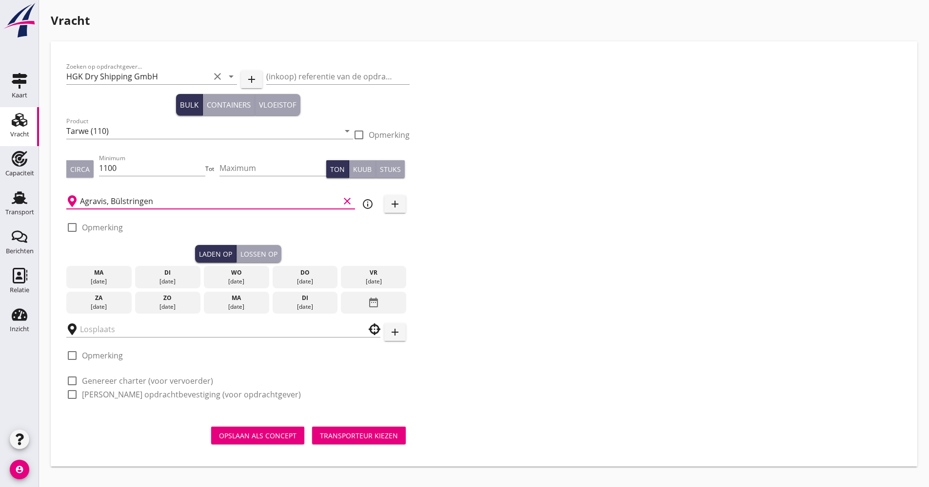
type input "Agravis, Bülstringen"
click at [299, 281] on div "[DATE]" at bounding box center [304, 281] width 60 height 9
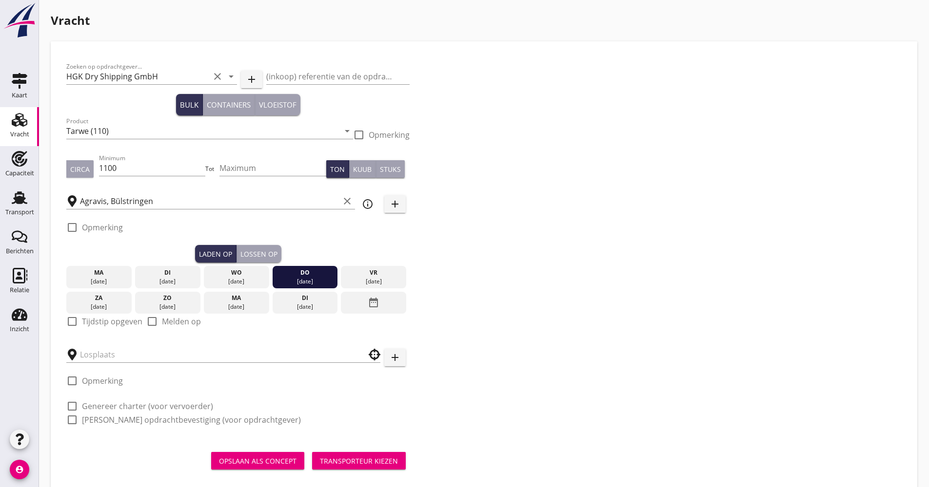
click at [91, 319] on label "Tijdstip opgeven" at bounding box center [112, 322] width 60 height 10
checkbox input "true"
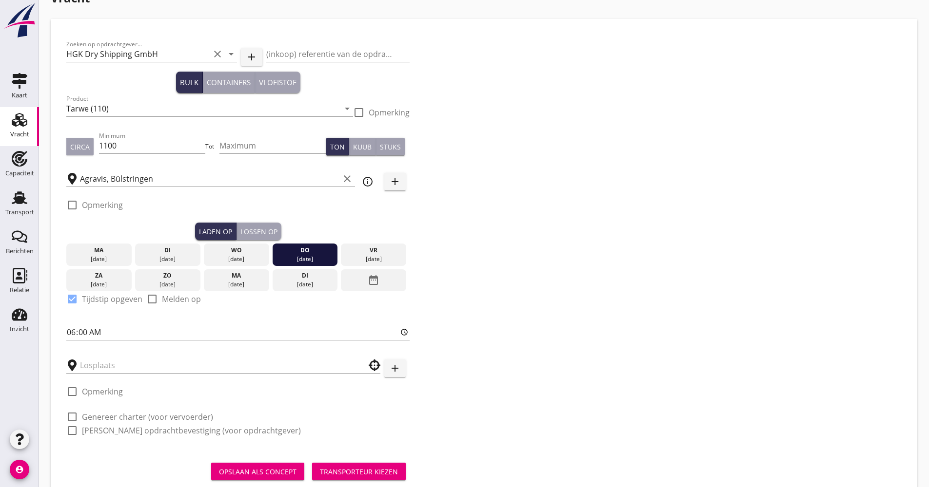
scroll to position [50, 0]
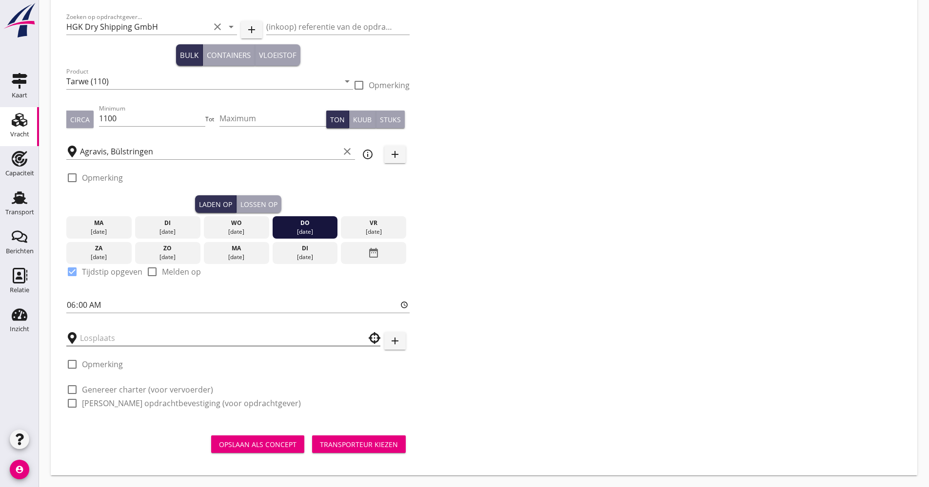
click at [126, 335] on input "text" at bounding box center [216, 338] width 273 height 16
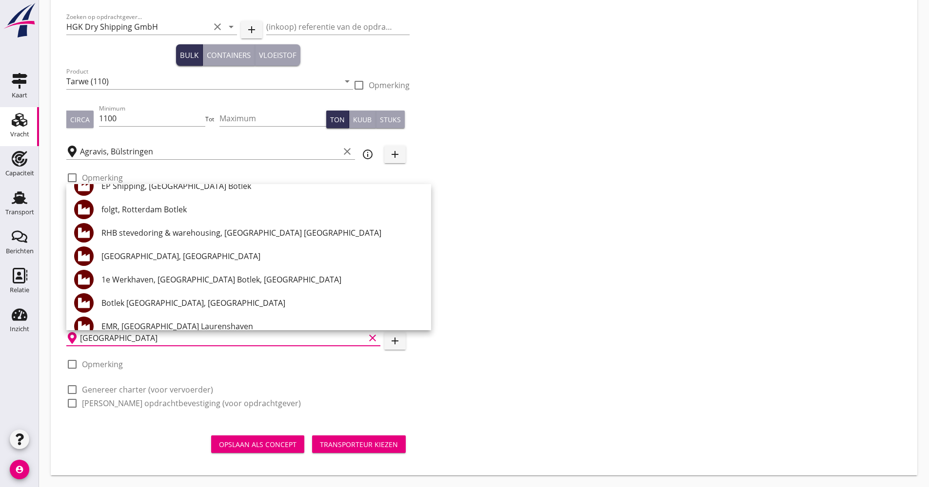
scroll to position [390, 0]
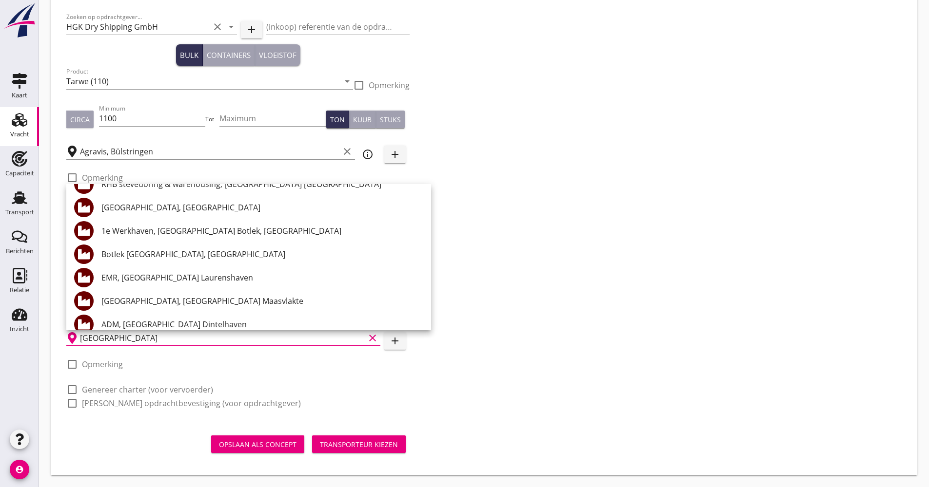
click at [154, 174] on div "check_box_outline_blank Opmerking" at bounding box center [237, 180] width 343 height 29
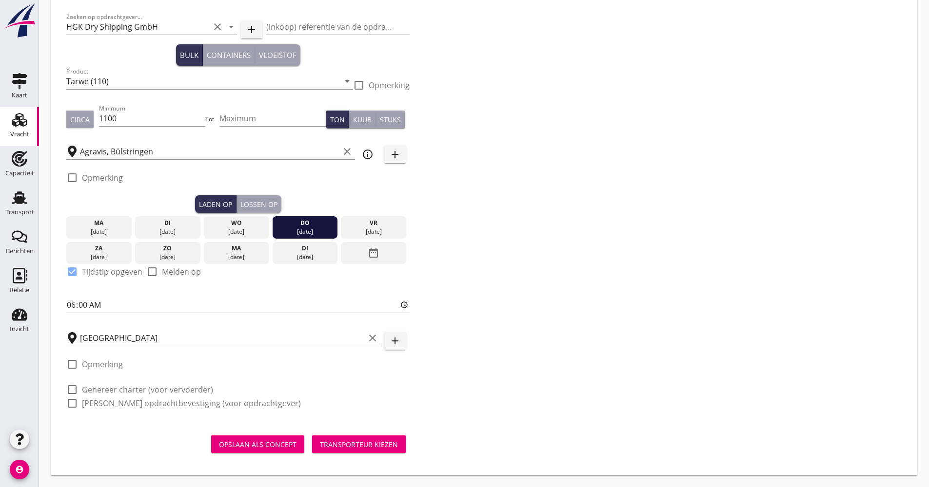
click at [111, 333] on input "[GEOGRAPHIC_DATA]" at bounding box center [222, 338] width 285 height 16
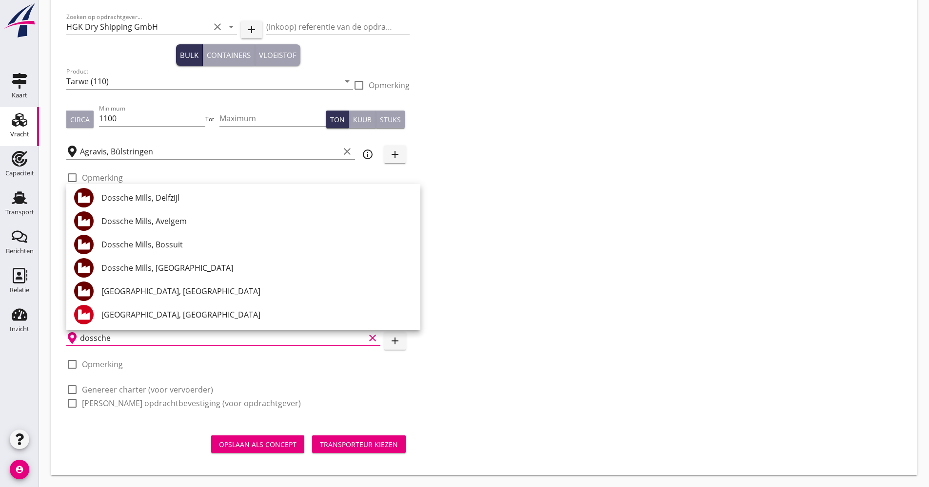
scroll to position [72, 0]
click at [167, 285] on div "[GEOGRAPHIC_DATA], [GEOGRAPHIC_DATA]" at bounding box center [256, 291] width 311 height 23
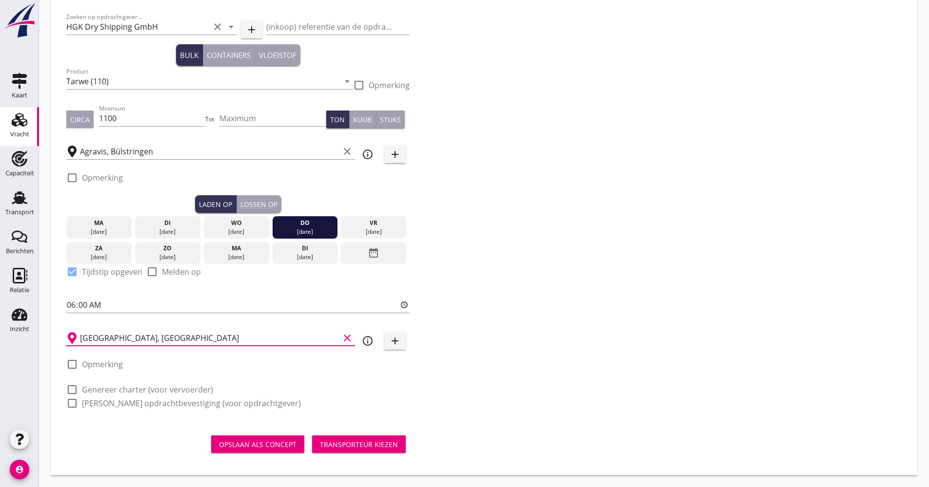
type input "[GEOGRAPHIC_DATA], [GEOGRAPHIC_DATA]"
click at [136, 390] on label "Genereer charter (voor vervoerder)" at bounding box center [147, 390] width 131 height 10
checkbox input "true"
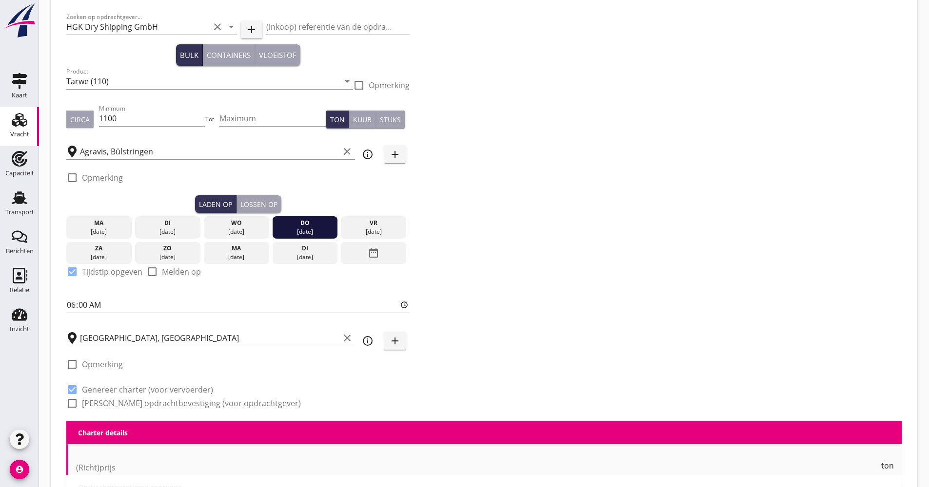
click at [134, 404] on label "[PERSON_NAME] opdrachtbevestiging (voor opdrachtgever)" at bounding box center [191, 404] width 219 height 10
checkbox input "true"
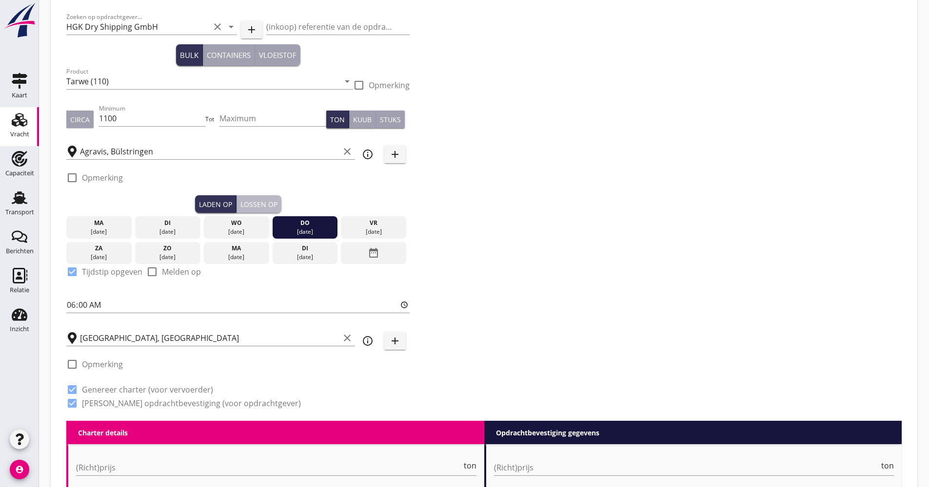
click at [263, 207] on div "Lossen op" at bounding box center [258, 204] width 37 height 10
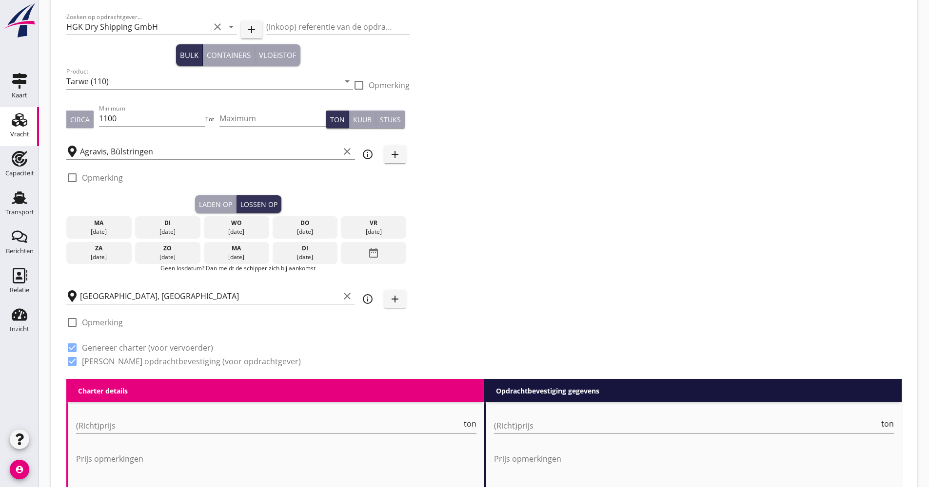
click at [246, 251] on div "ma" at bounding box center [236, 248] width 60 height 9
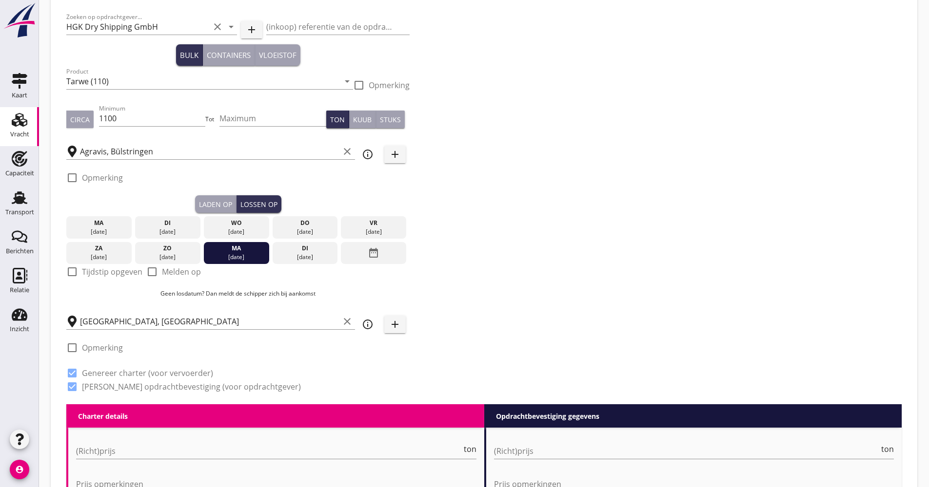
click at [181, 272] on label "Melden op" at bounding box center [181, 272] width 39 height 10
checkbox input "true"
drag, startPoint x: 252, startPoint y: 255, endPoint x: 399, endPoint y: 275, distance: 148.6
click at [398, 275] on div "[DATE] [DATE] [DATE] [DATE] [DATE] [DATE] [DATE] [DATE] [DATE] date_range check…" at bounding box center [237, 259] width 343 height 93
click at [380, 258] on div "date_range" at bounding box center [373, 253] width 65 height 22
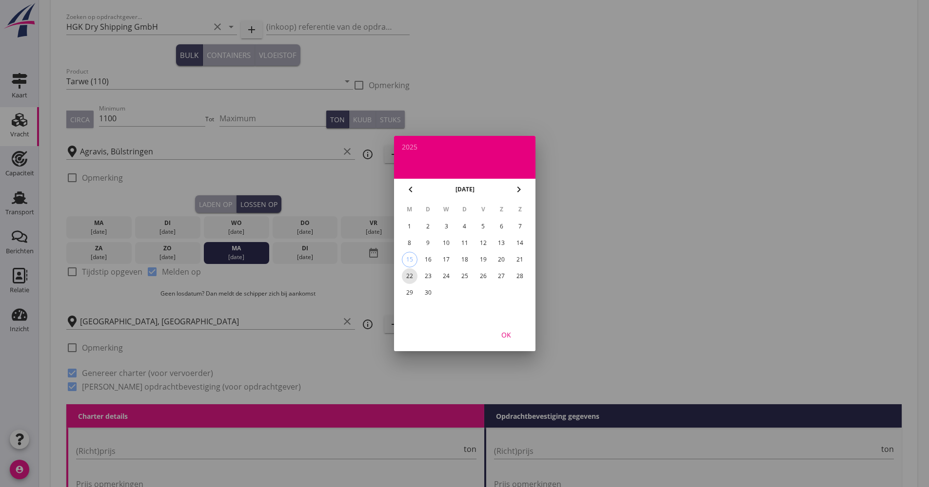
click at [414, 278] on div "22" at bounding box center [409, 277] width 16 height 16
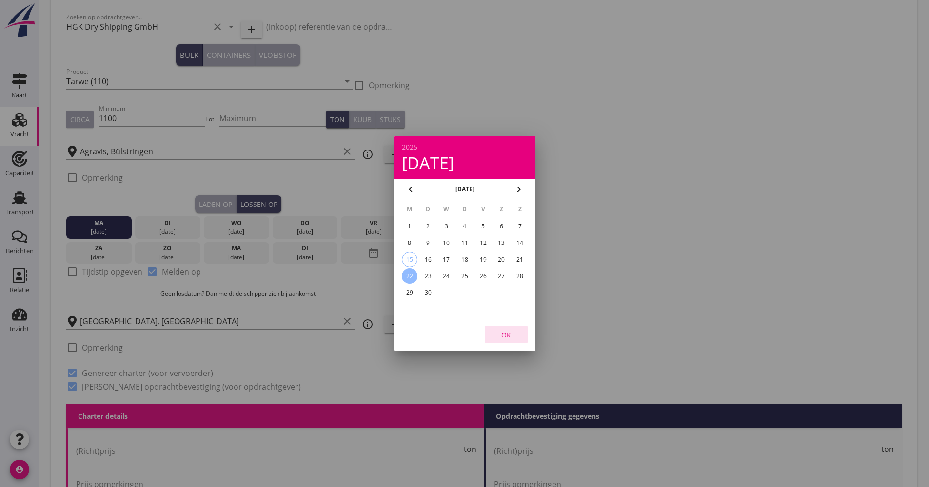
click at [520, 338] on button "OK" at bounding box center [506, 335] width 43 height 18
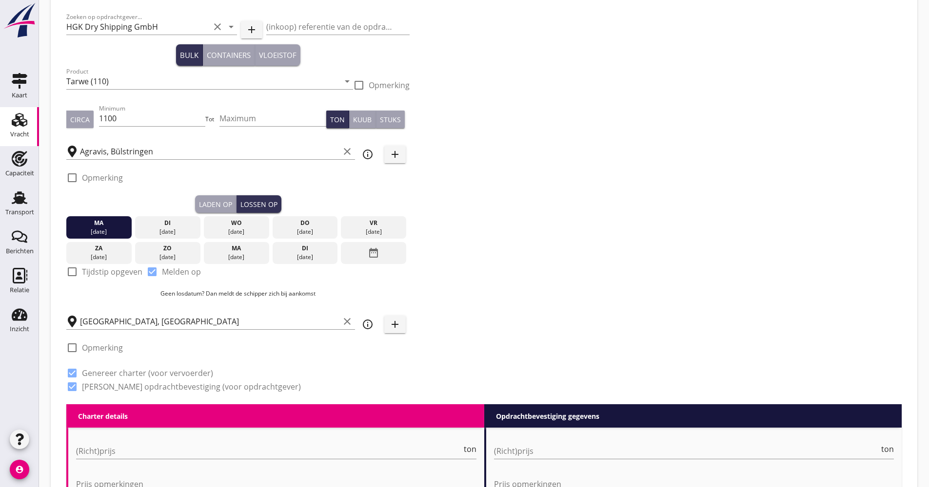
drag, startPoint x: 118, startPoint y: 229, endPoint x: 407, endPoint y: 233, distance: 288.6
click at [386, 233] on div "[DATE] [DATE] [DATE] [DATE] [DATE] [DATE] [DATE] [DATE] [DATE] date_range" at bounding box center [237, 238] width 343 height 51
drag, startPoint x: 466, startPoint y: 275, endPoint x: 462, endPoint y: 279, distance: 5.9
click at [466, 275] on div "Zoeken op opdrachtgever... HGK Dry Shipping GmbH clear arrow_drop_down add (ink…" at bounding box center [483, 205] width 843 height 397
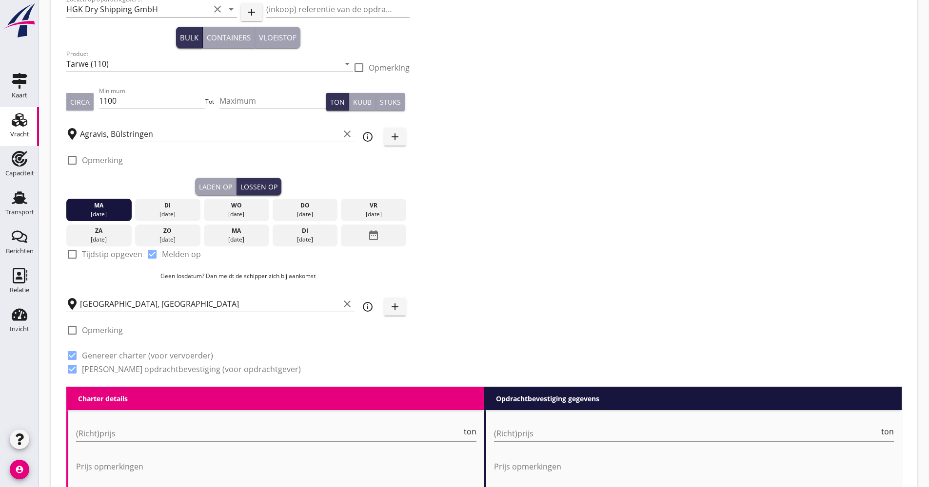
scroll to position [50, 0]
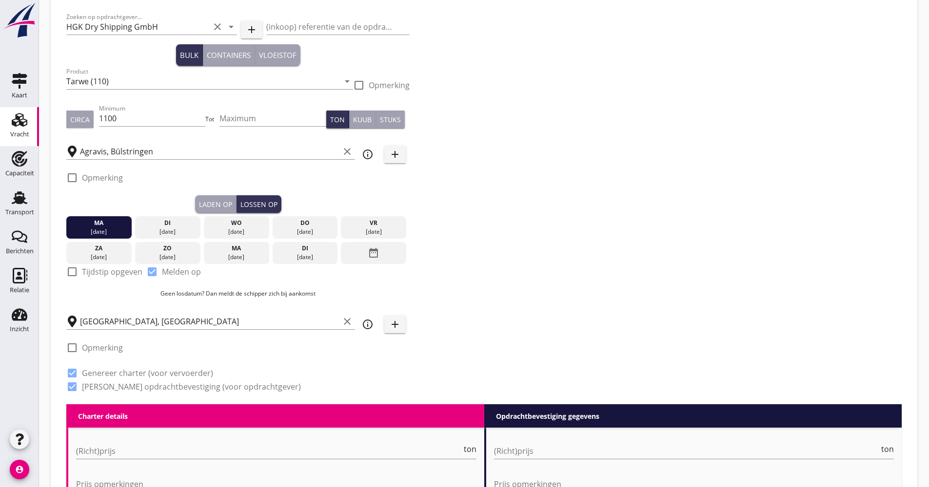
click at [253, 233] on div "[DATE]" at bounding box center [236, 232] width 60 height 9
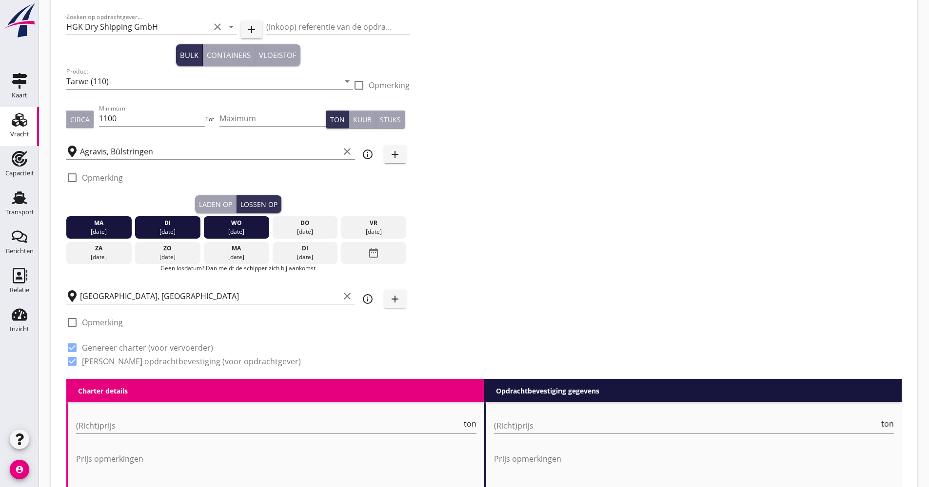
click at [301, 233] on div "[DATE]" at bounding box center [304, 232] width 60 height 9
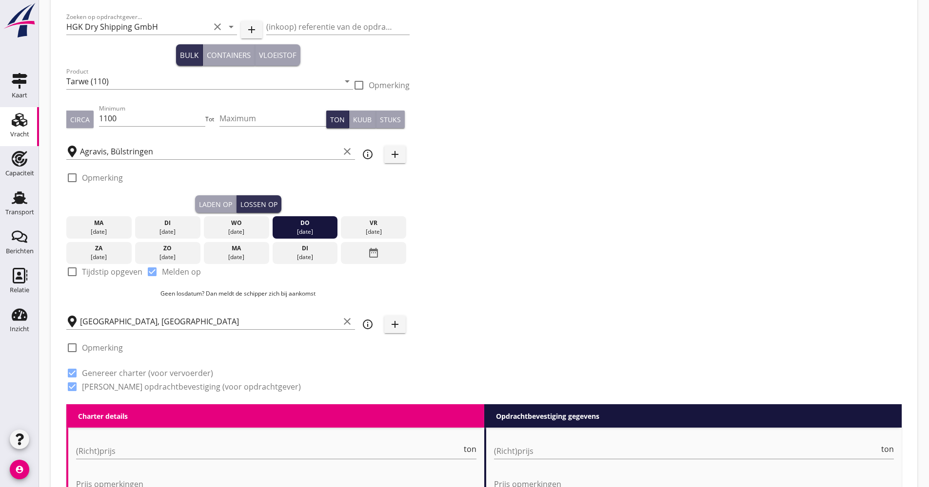
click at [94, 225] on div "ma" at bounding box center [99, 223] width 60 height 9
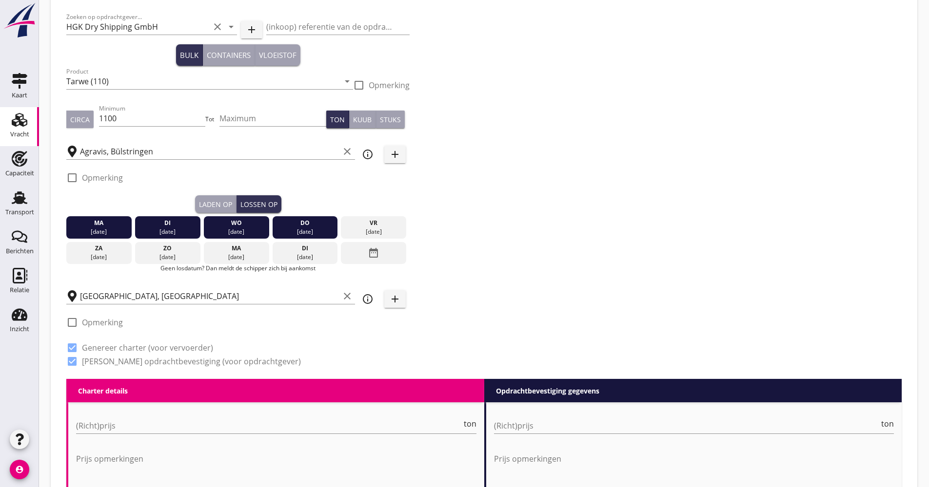
click at [355, 228] on div "[DATE]" at bounding box center [373, 232] width 60 height 9
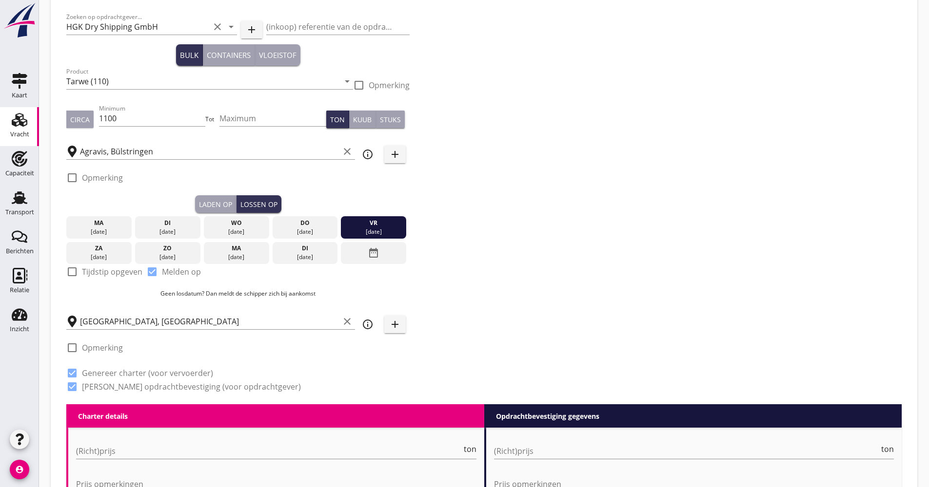
click at [115, 224] on div "ma" at bounding box center [99, 223] width 60 height 9
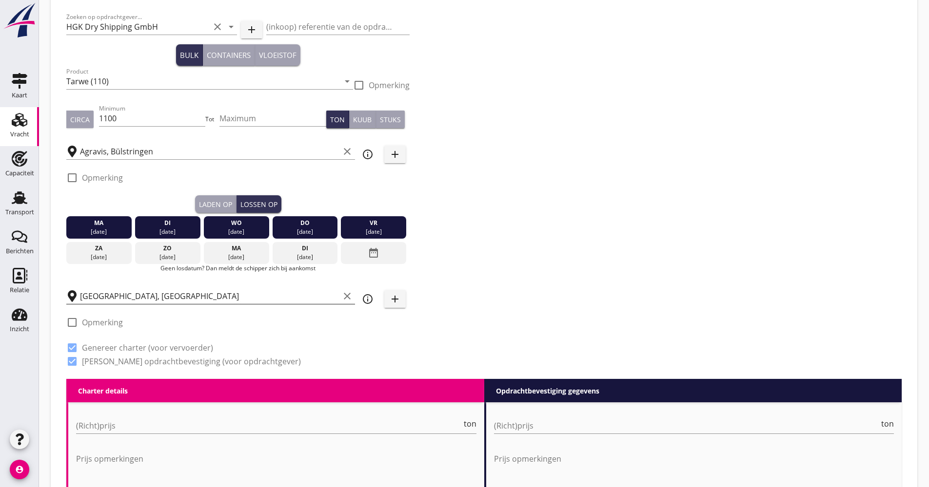
scroll to position [0, 0]
click at [129, 425] on input "(Richt)prijs" at bounding box center [269, 426] width 386 height 16
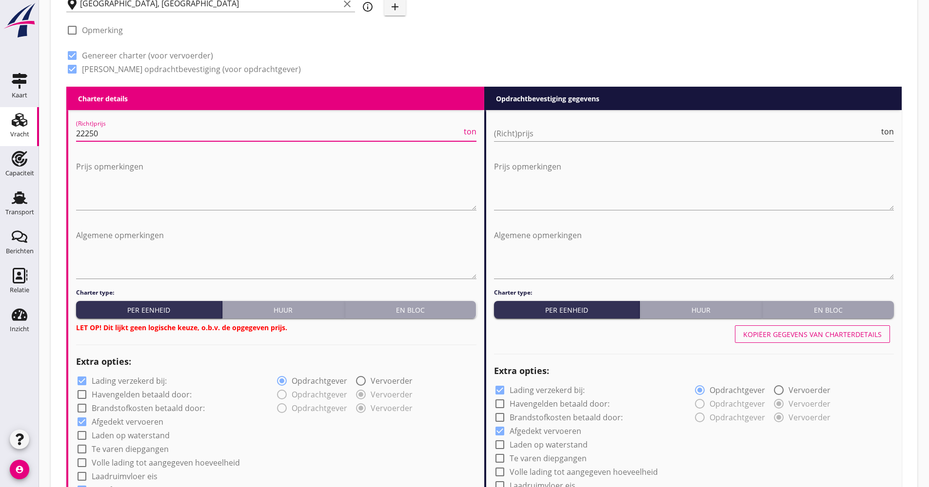
type input "22250"
click at [427, 307] on div "En bloc" at bounding box center [411, 310] width 124 height 10
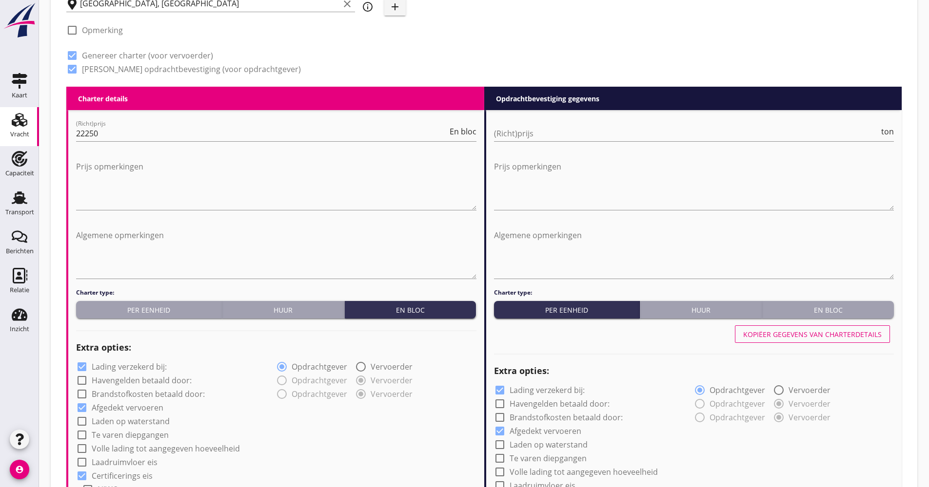
click at [134, 369] on label "Lading verzekerd bij:" at bounding box center [129, 367] width 75 height 10
checkbox input "false"
click at [138, 454] on label "Volle lading tot aangegeven hoeveelheid" at bounding box center [166, 449] width 148 height 10
checkbox input "true"
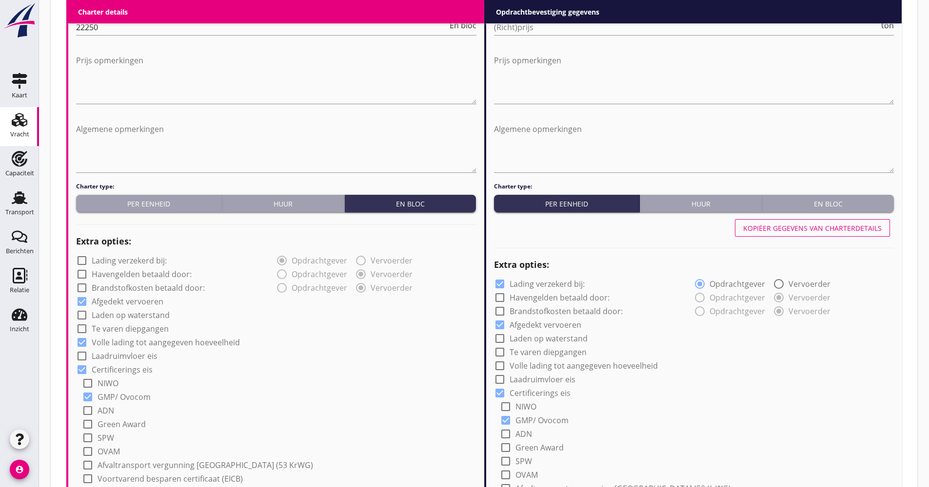
scroll to position [537, 0]
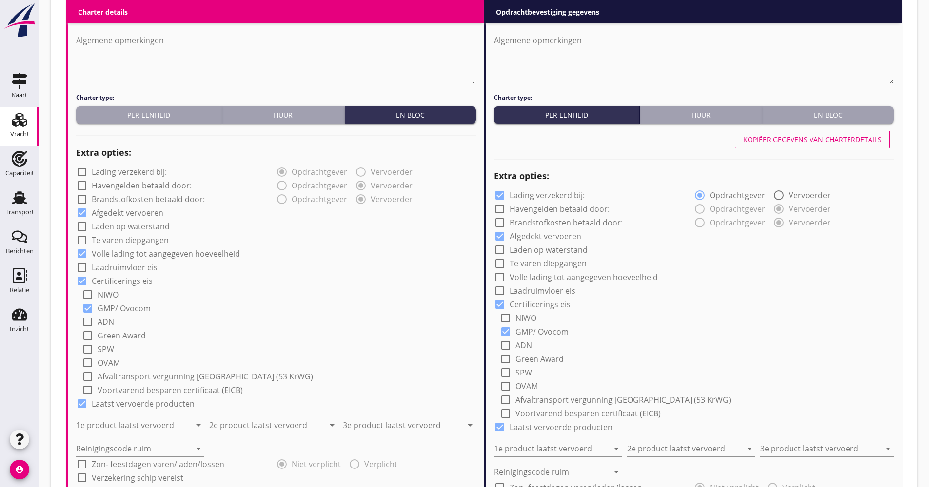
click at [129, 425] on input "1e product laatst vervoerd" at bounding box center [133, 426] width 115 height 16
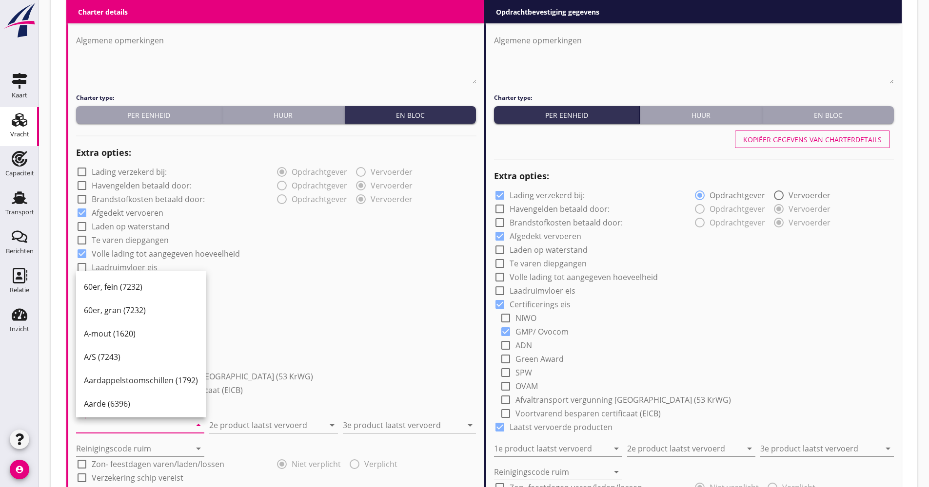
type input "l"
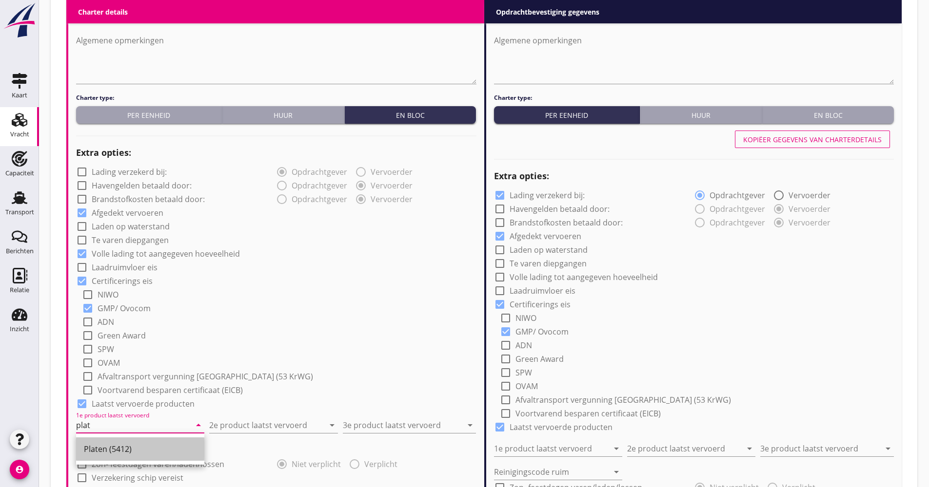
drag, startPoint x: 110, startPoint y: 447, endPoint x: 121, endPoint y: 448, distance: 11.3
click at [110, 447] on div "Platen (5412)" at bounding box center [140, 450] width 113 height 12
type input "Platen (5412)"
drag, startPoint x: 226, startPoint y: 402, endPoint x: 228, endPoint y: 414, distance: 12.3
click at [228, 405] on div "check_box Laatst vervoerde producten" at bounding box center [276, 403] width 400 height 14
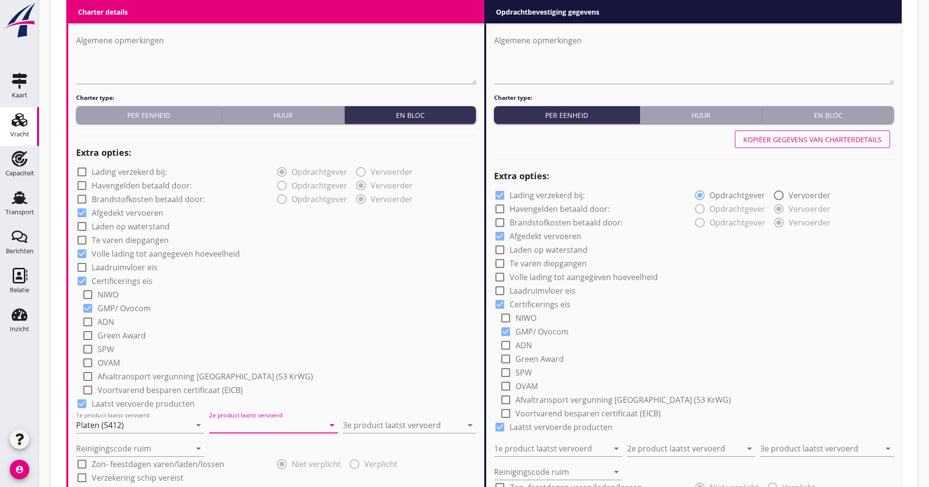
click at [226, 424] on input "2e product laatst vervoerd" at bounding box center [266, 426] width 115 height 16
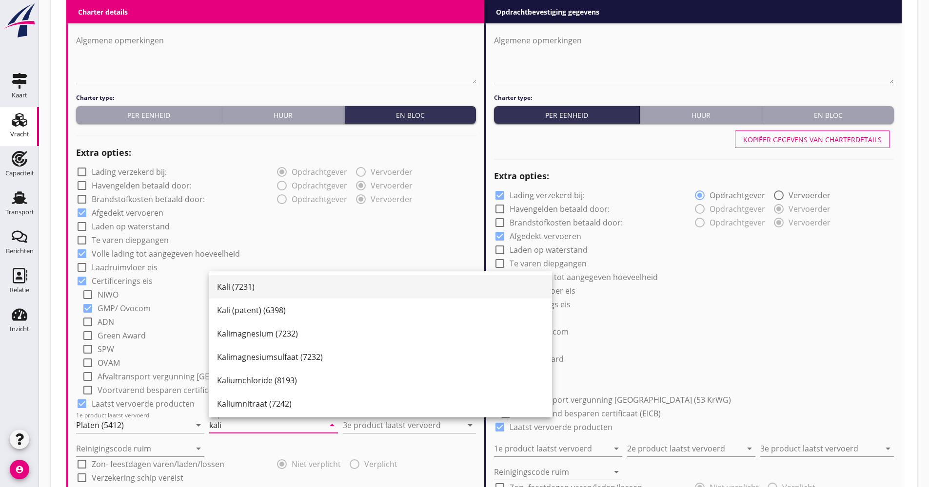
click at [287, 283] on div "Kali (7231)" at bounding box center [380, 287] width 327 height 12
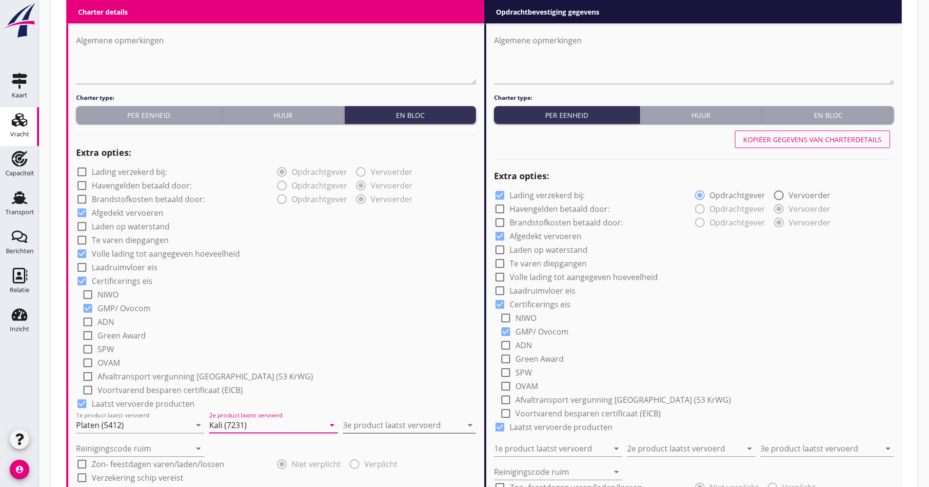
type input "Kali (7231)"
click at [372, 427] on input "3e product laatst vervoerd" at bounding box center [402, 426] width 119 height 16
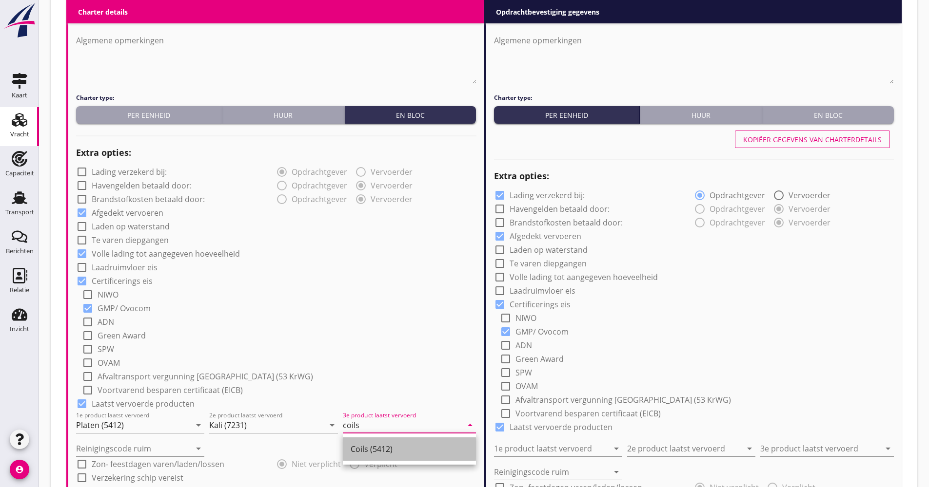
click at [379, 456] on div "Coils (5412)" at bounding box center [408, 449] width 117 height 23
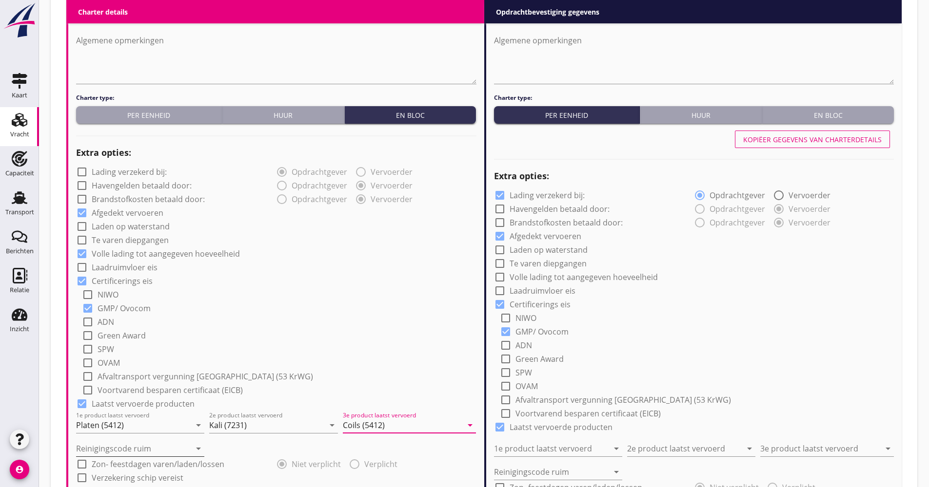
type input "Coils (5412)"
click at [164, 448] on input "Reinigingscode ruim" at bounding box center [133, 449] width 115 height 16
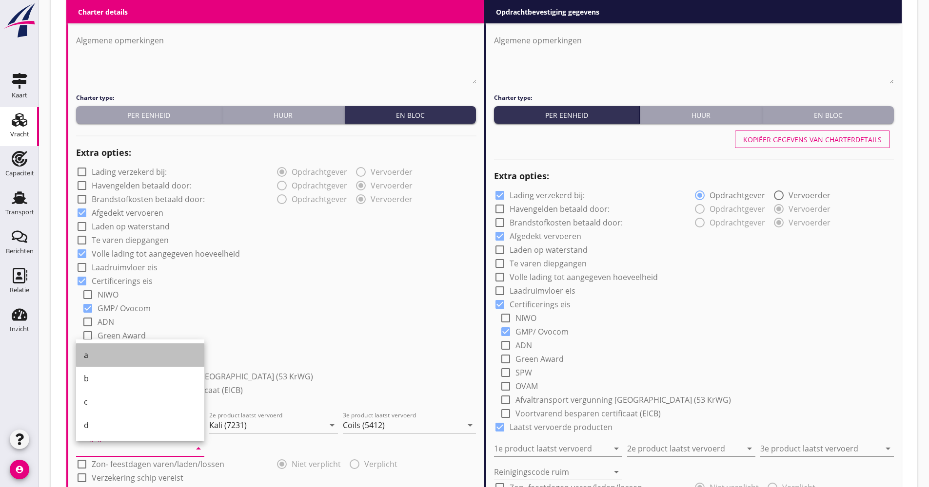
click at [112, 351] on div "a" at bounding box center [140, 356] width 113 height 12
type input "a"
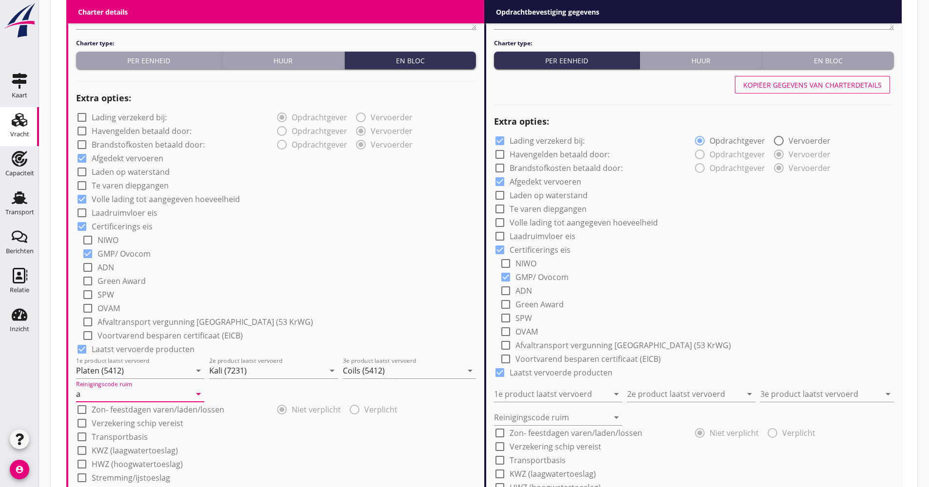
scroll to position [635, 0]
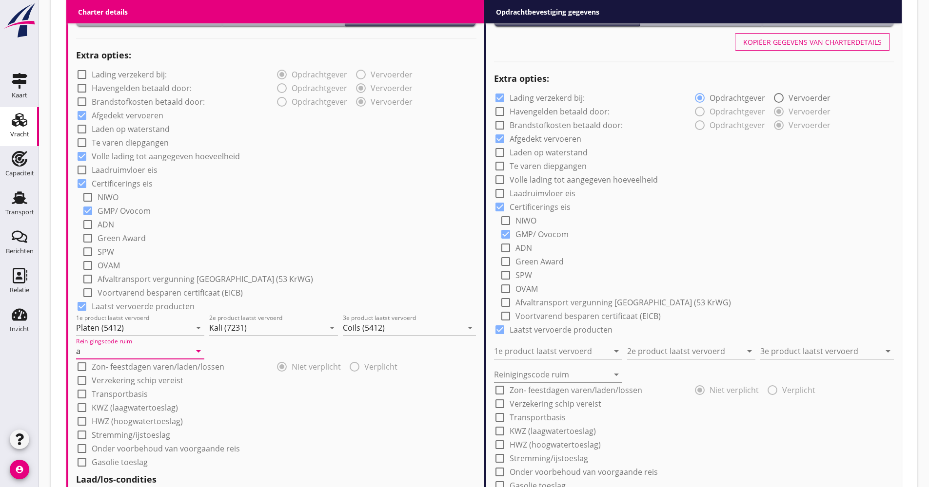
click at [122, 376] on label "Verzekering schip vereist" at bounding box center [138, 381] width 92 height 10
checkbox input "true"
click at [117, 391] on label "Transportbasis" at bounding box center [120, 394] width 56 height 10
checkbox input "true"
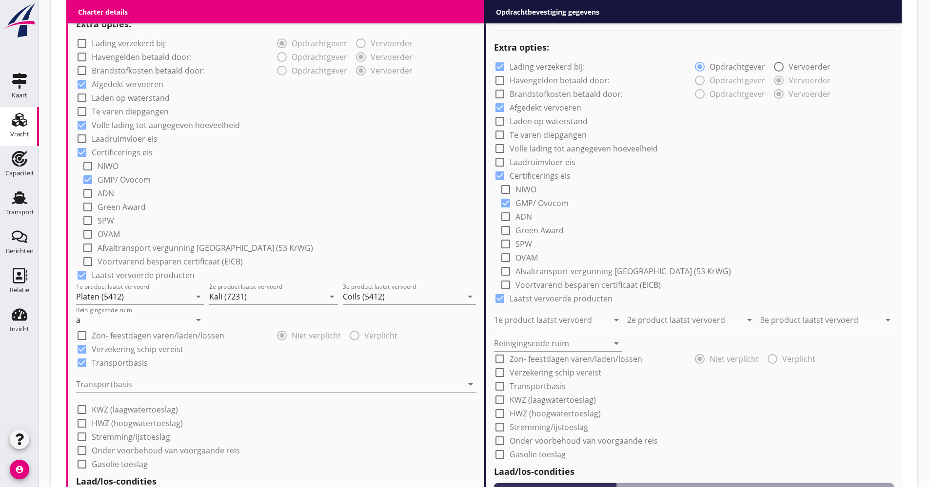
scroll to position [683, 0]
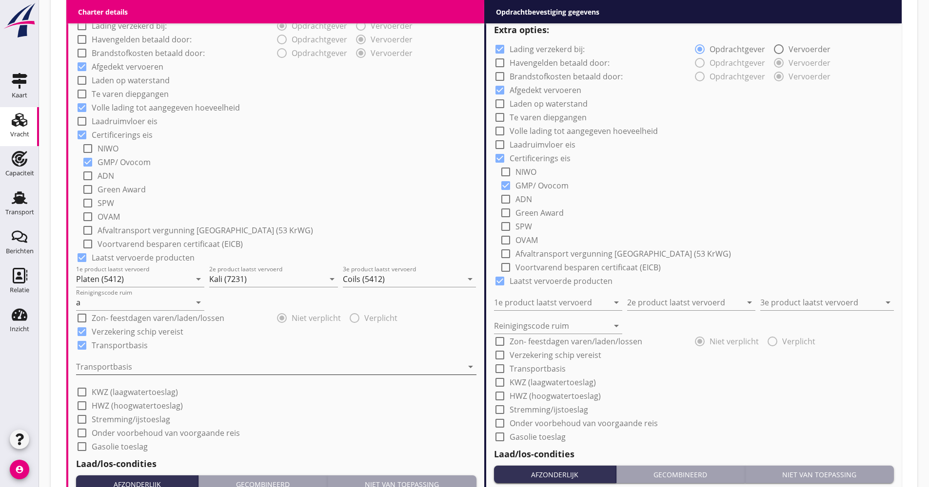
click at [126, 369] on div at bounding box center [269, 367] width 387 height 16
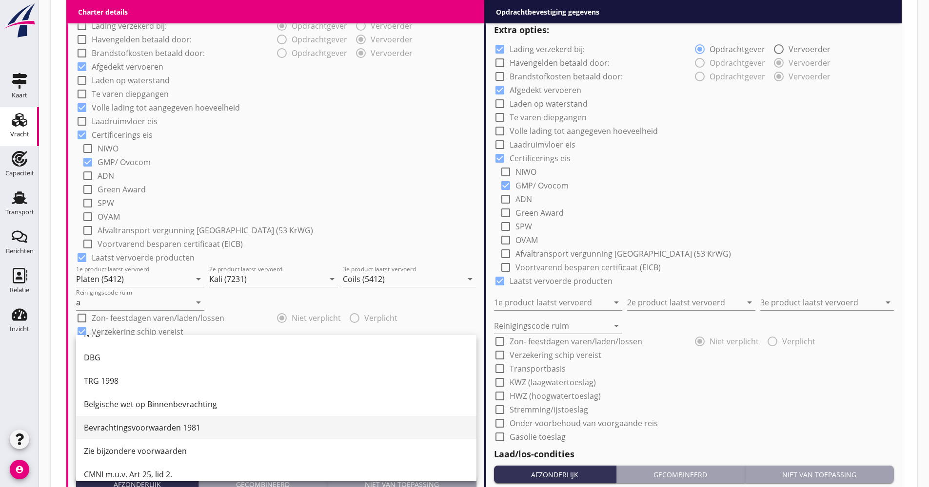
scroll to position [25, 0]
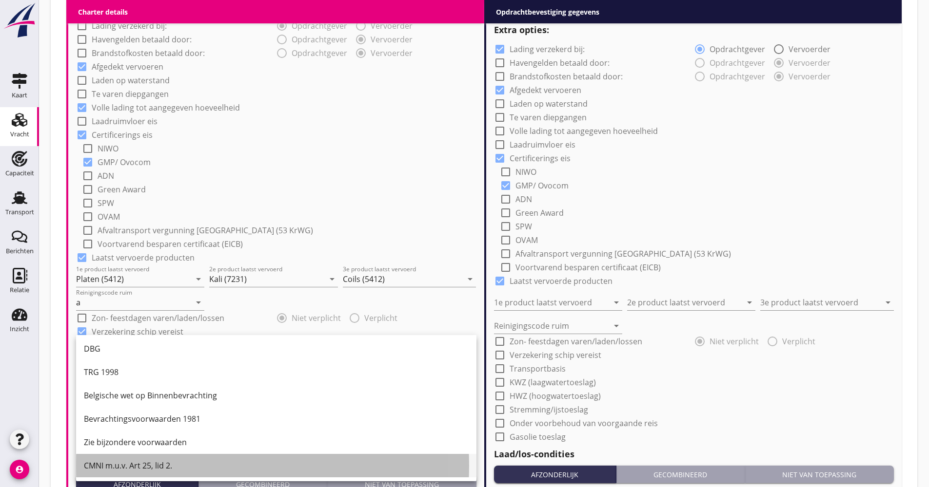
click at [137, 461] on div "CMNI m.u.v. Art 25, lid 2." at bounding box center [276, 466] width 385 height 12
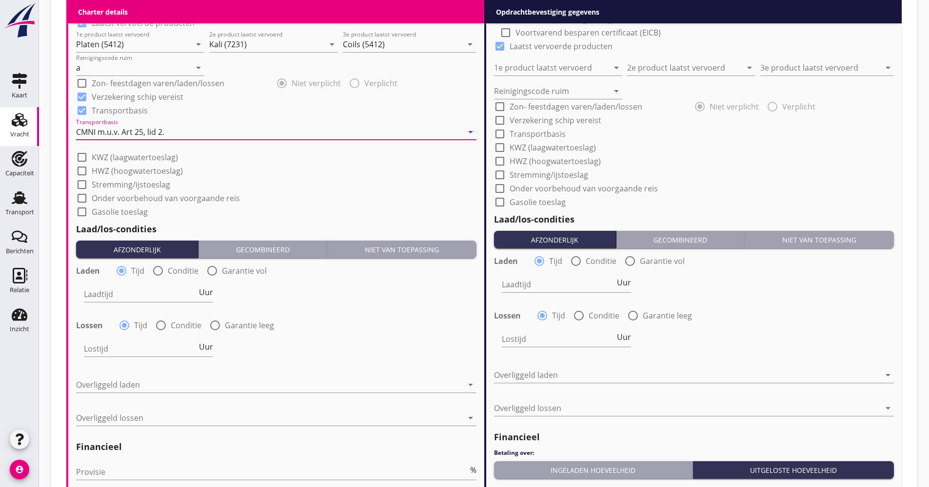
scroll to position [927, 0]
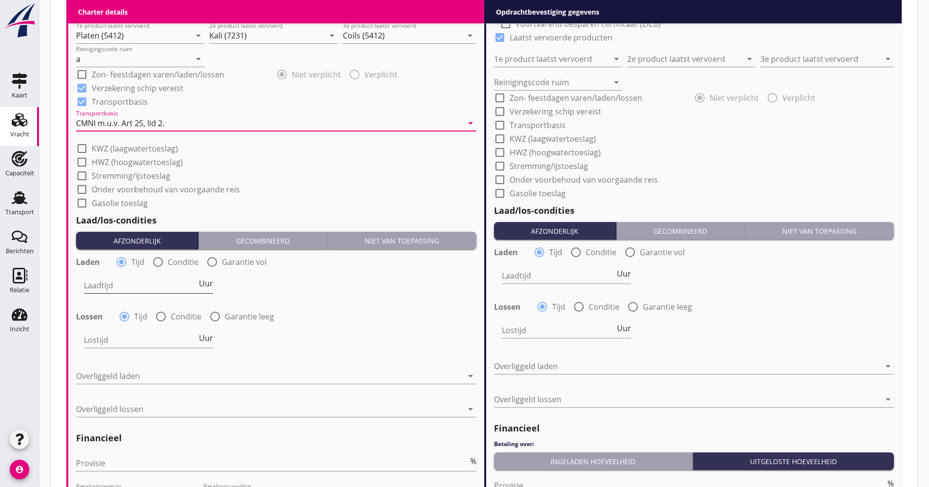
click at [200, 286] on span "Uur" at bounding box center [206, 284] width 14 height 8
type input "2"
drag, startPoint x: 181, startPoint y: 312, endPoint x: 174, endPoint y: 322, distance: 12.6
click at [180, 313] on label "Conditie" at bounding box center [186, 317] width 31 height 10
radio input "false"
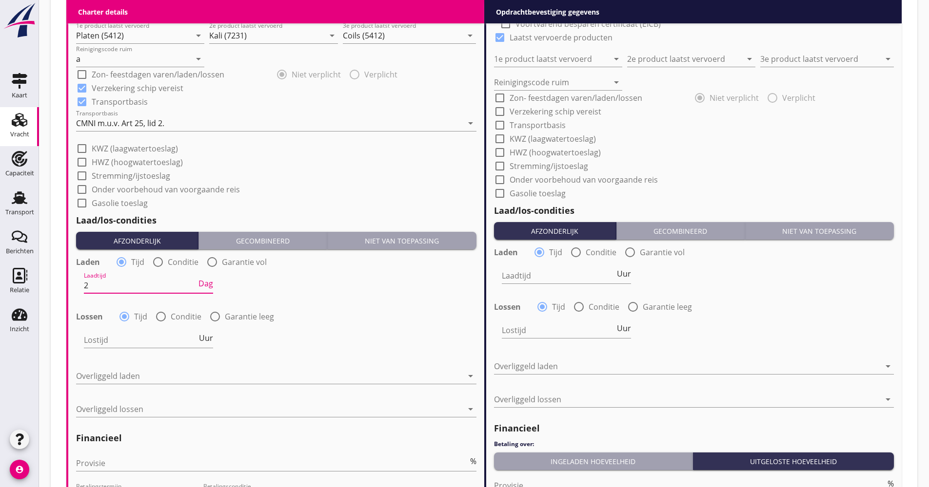
radio input "true"
click at [156, 333] on div at bounding box center [174, 340] width 181 height 16
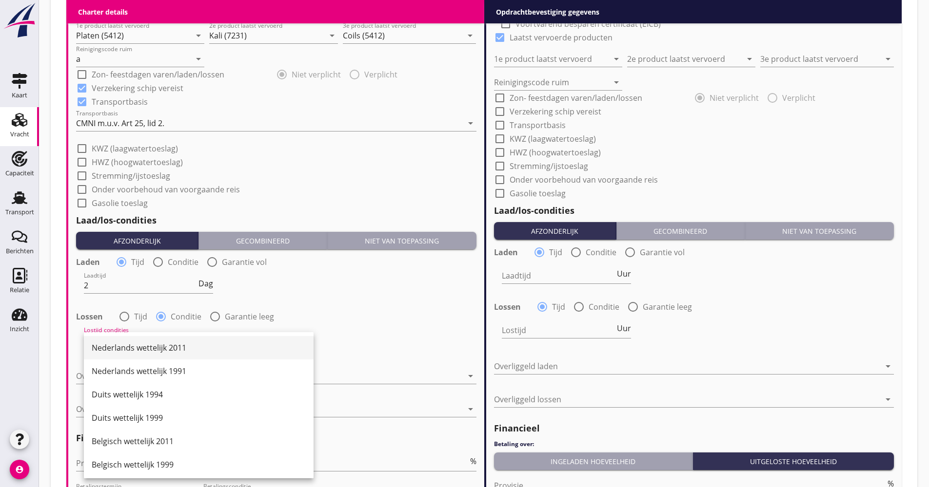
click at [147, 349] on div "Nederlands wettelijk 2011" at bounding box center [199, 348] width 214 height 12
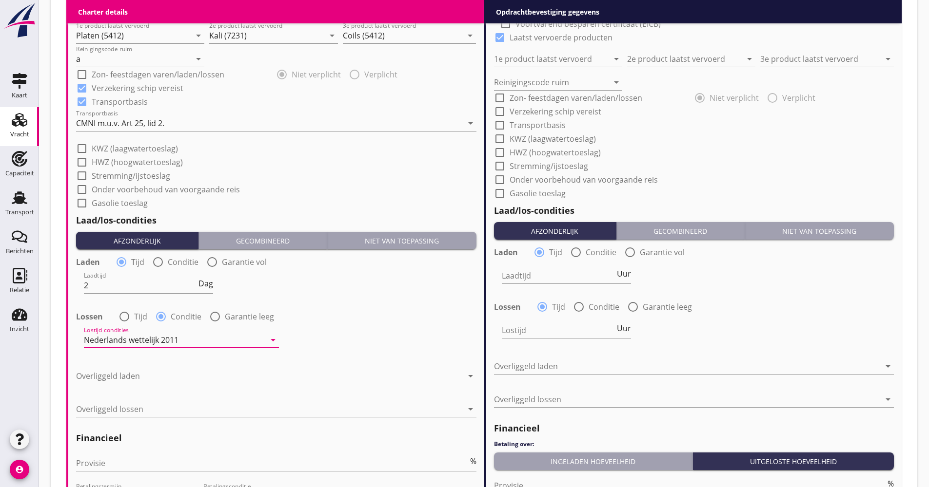
drag, startPoint x: 144, startPoint y: 372, endPoint x: 144, endPoint y: 381, distance: 8.8
click at [144, 373] on div at bounding box center [269, 377] width 387 height 16
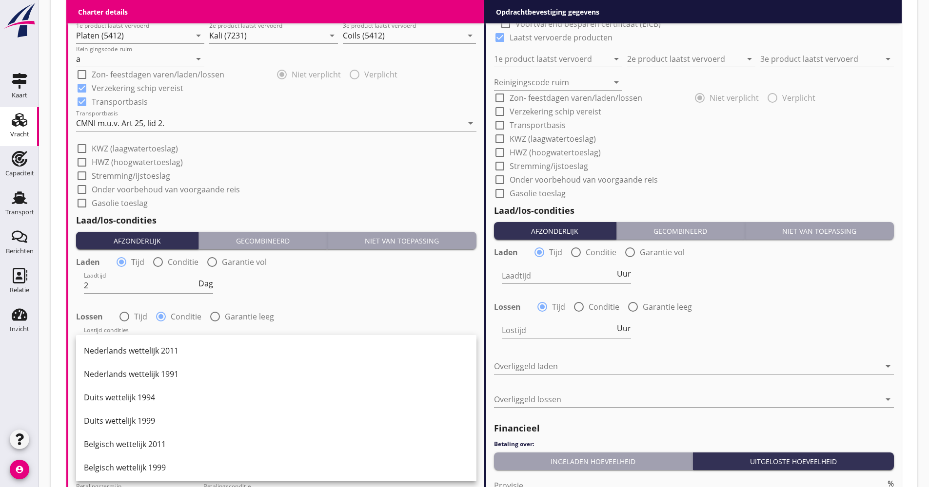
click at [138, 423] on div "Duits wettelijk 1999" at bounding box center [276, 421] width 385 height 12
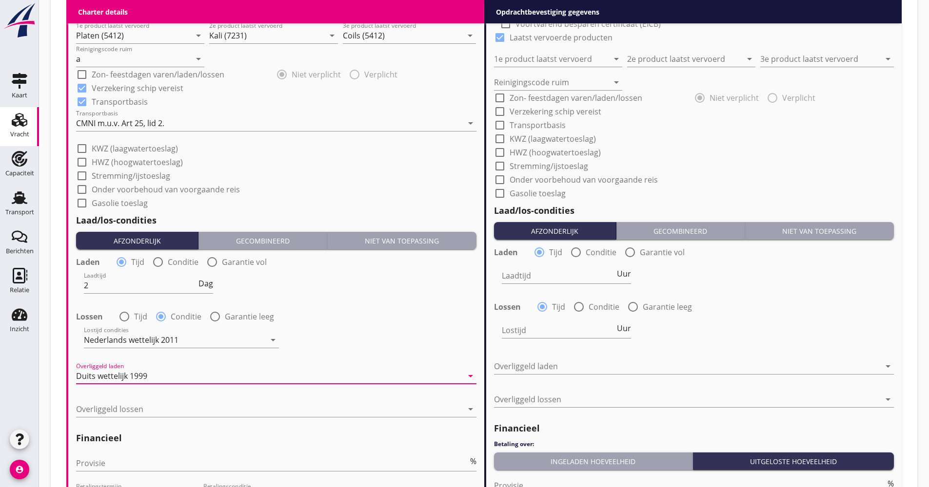
click at [156, 400] on div "Overliggeld lossen arrow_drop_down" at bounding box center [276, 411] width 400 height 31
click at [161, 411] on div at bounding box center [269, 410] width 387 height 16
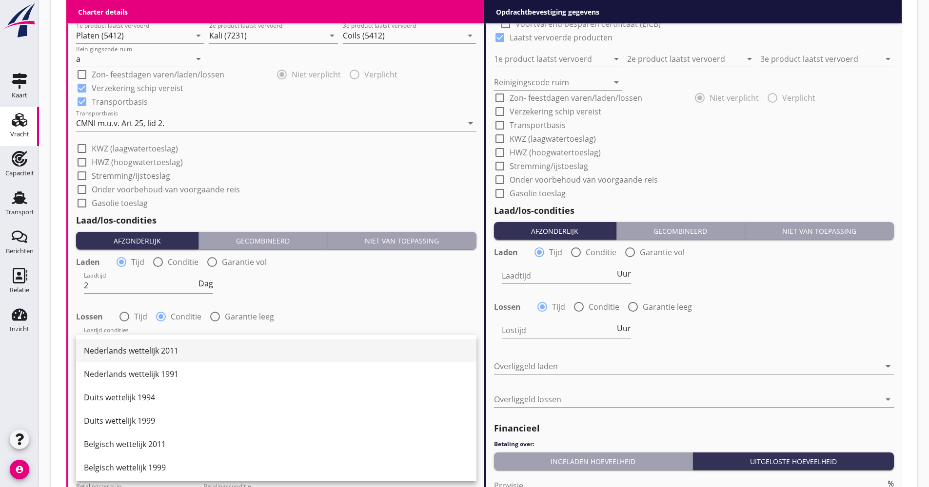
click at [143, 350] on div "Nederlands wettelijk 2011" at bounding box center [276, 351] width 385 height 12
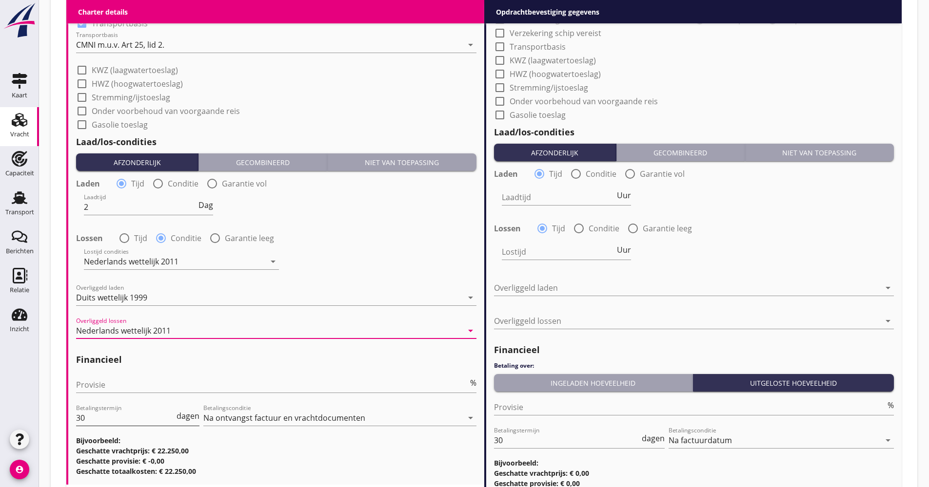
scroll to position [1073, 0]
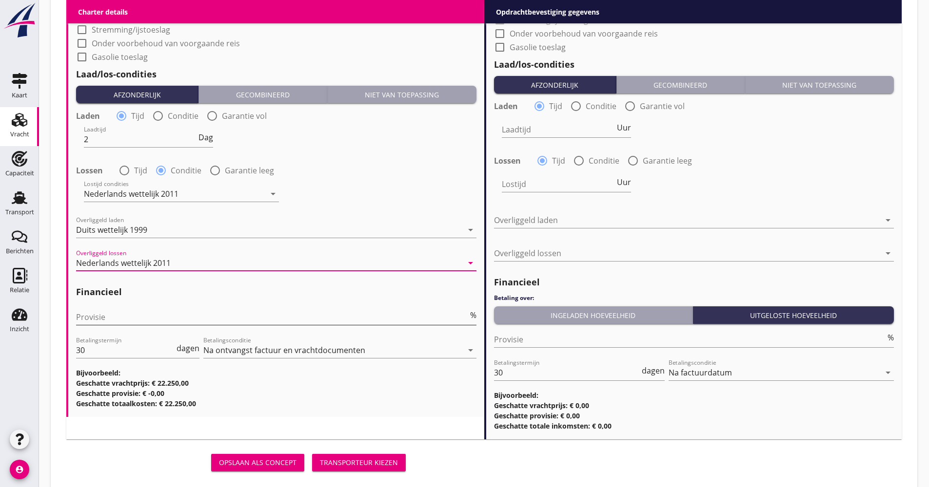
click at [139, 324] on input "Provisie" at bounding box center [272, 318] width 392 height 16
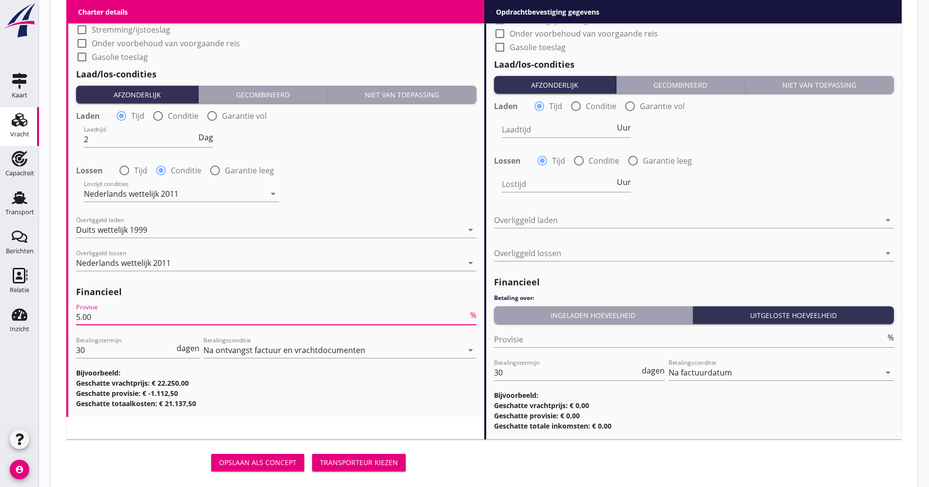
type input "5.00"
drag, startPoint x: 70, startPoint y: 351, endPoint x: 68, endPoint y: 358, distance: 7.0
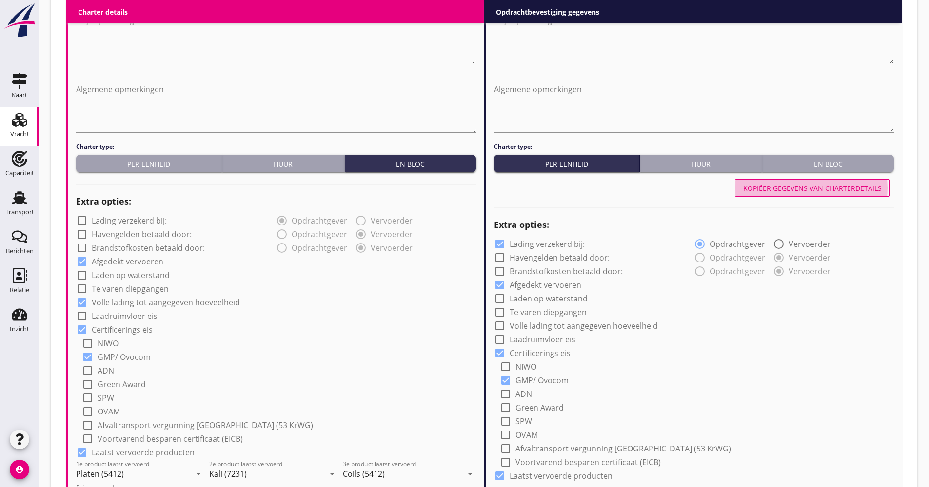
click at [786, 181] on button "Kopiëer gegevens van charterdetails" at bounding box center [812, 188] width 155 height 18
checkbox input "false"
checkbox input "true"
type input "Platen (5412)"
type input "Kali (7231)"
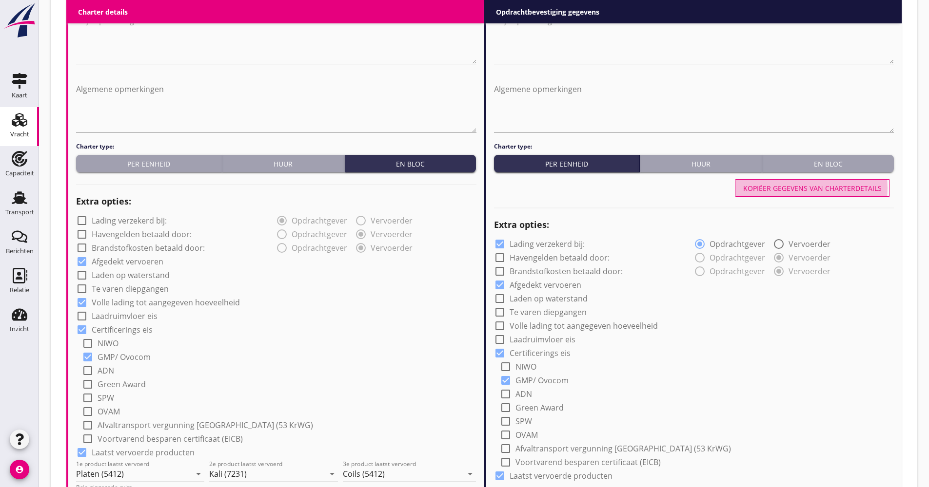
type input "Coils (5412)"
type input "a"
checkbox input "true"
type input "2"
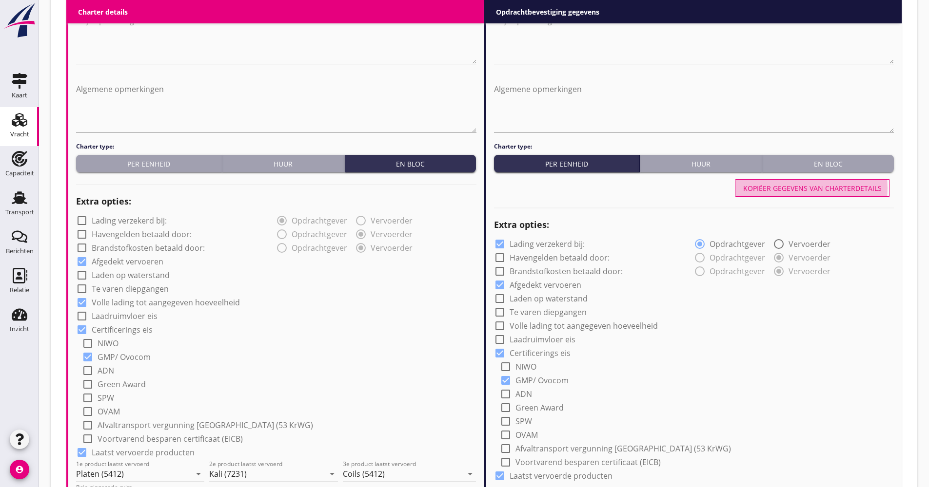
radio input "false"
radio input "true"
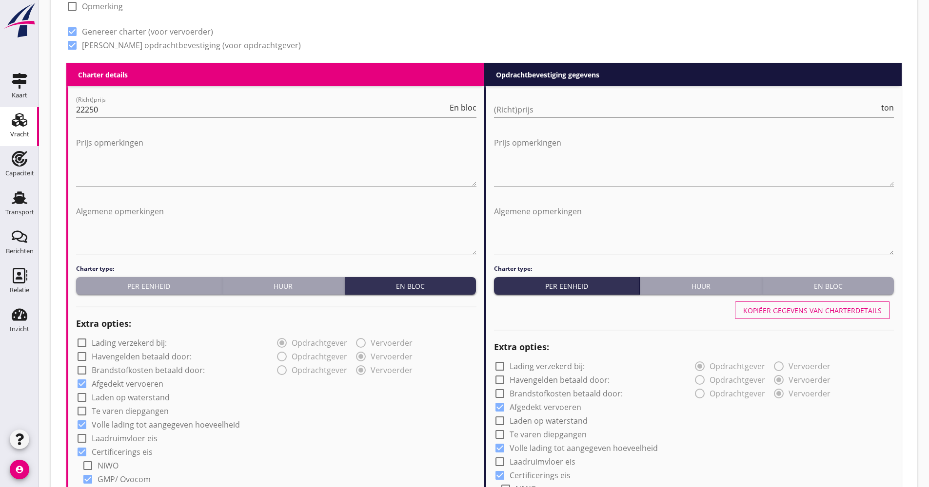
scroll to position [293, 0]
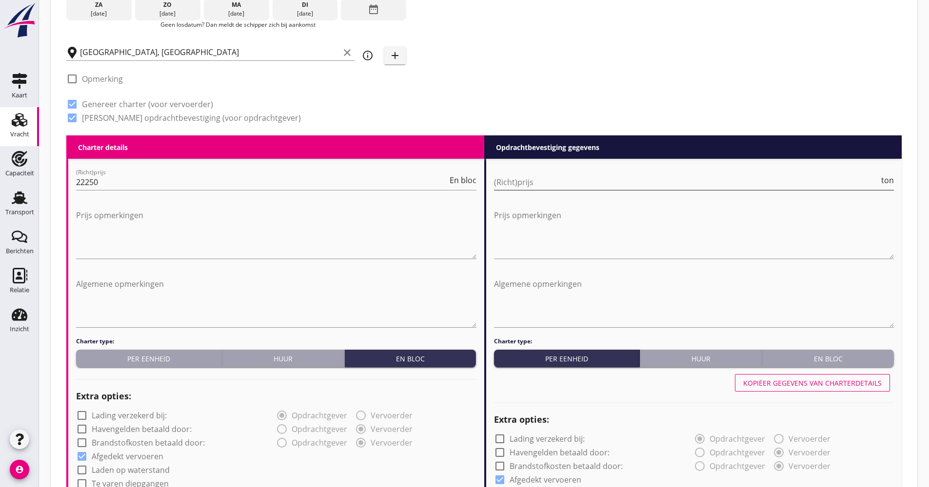
click at [591, 180] on input "(Richt)prijs" at bounding box center [687, 183] width 386 height 16
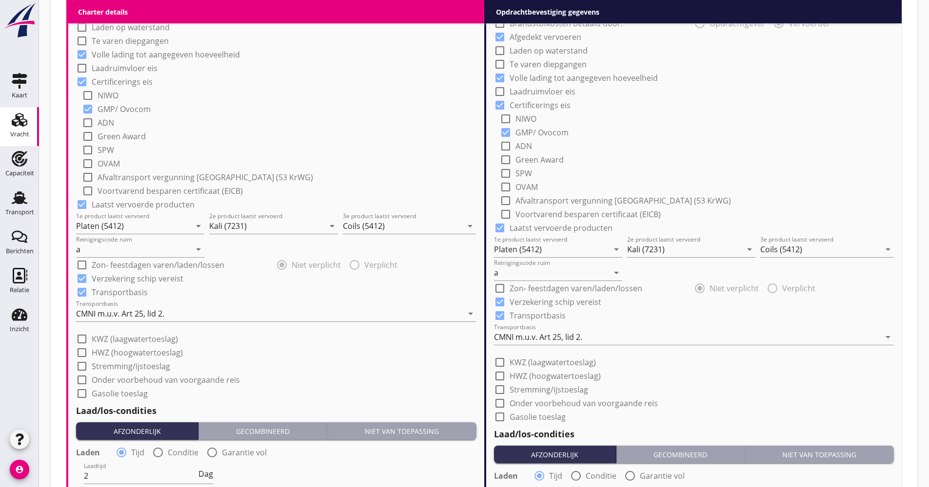
scroll to position [781, 0]
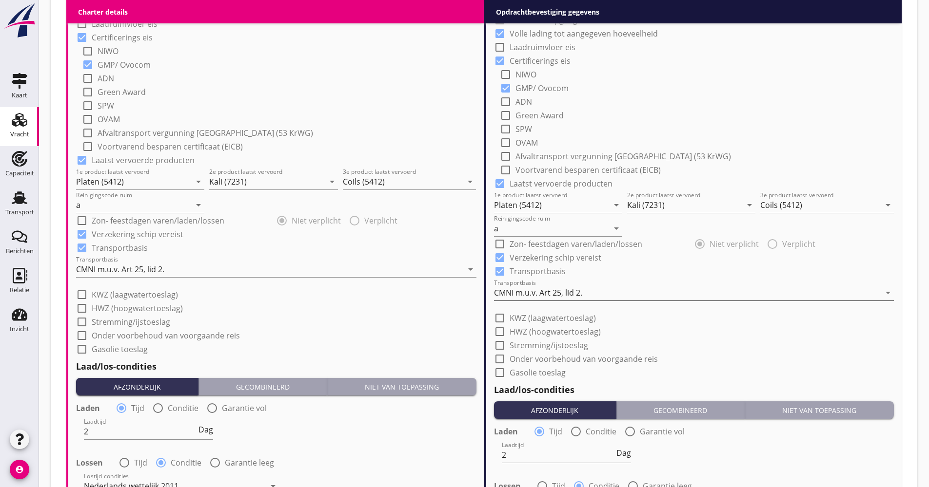
type input "18.00"
click at [547, 298] on div "CMNI m.u.v. Art 25, lid 2." at bounding box center [687, 293] width 387 height 16
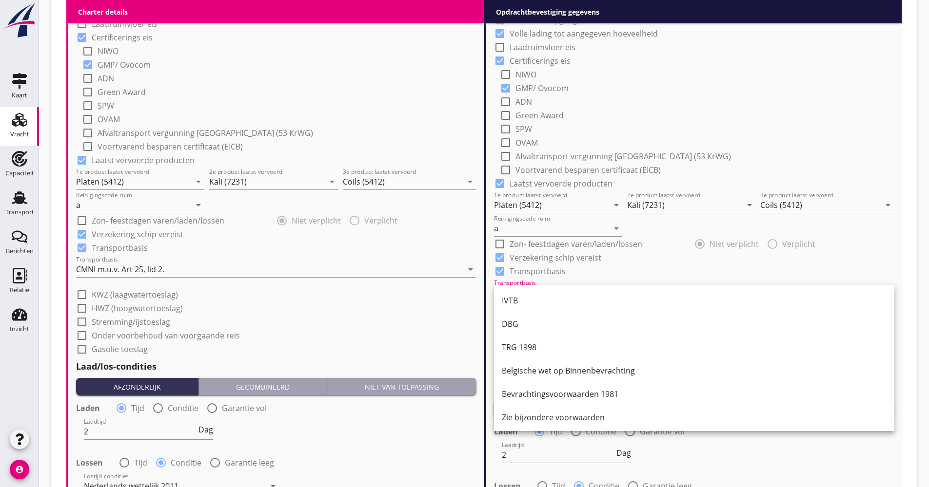
click at [540, 302] on div "IVTB" at bounding box center [694, 301] width 385 height 12
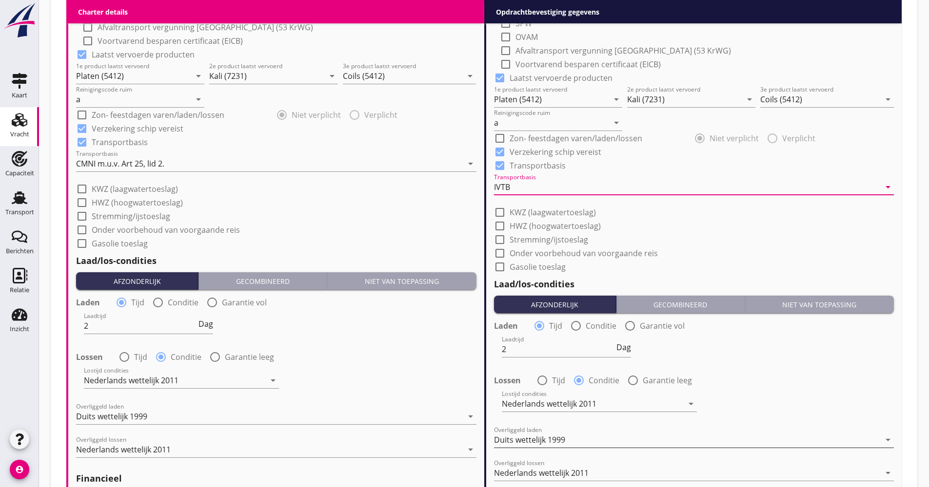
scroll to position [1025, 0]
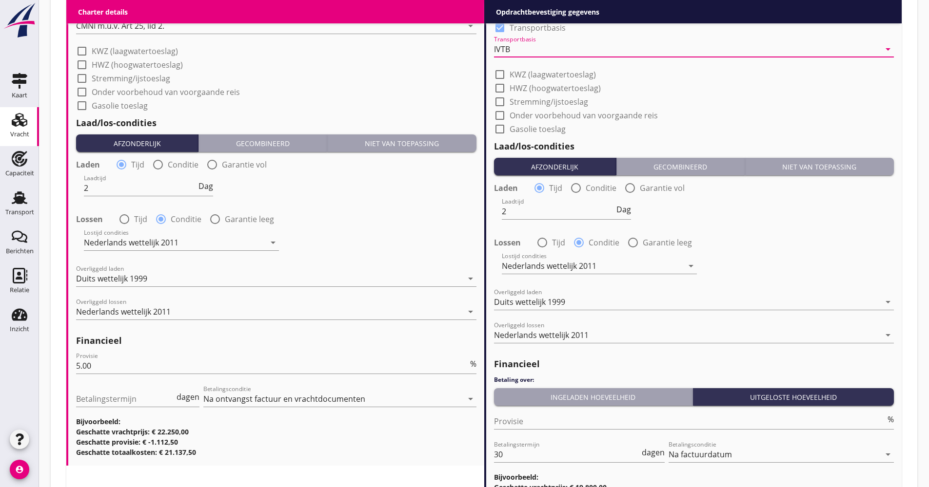
click at [580, 393] on button "Ingeladen hoeveelheid" at bounding box center [593, 397] width 199 height 18
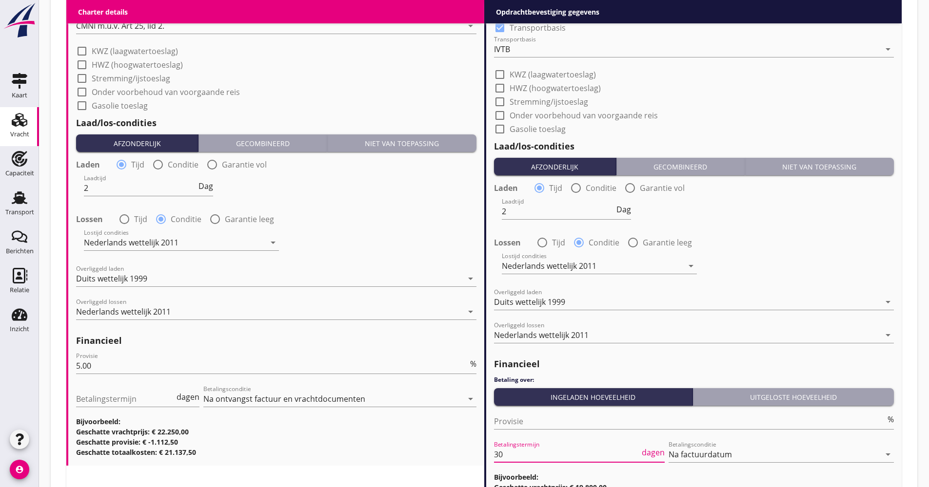
scroll to position [0, 0]
drag, startPoint x: 519, startPoint y: 456, endPoint x: 479, endPoint y: 463, distance: 40.5
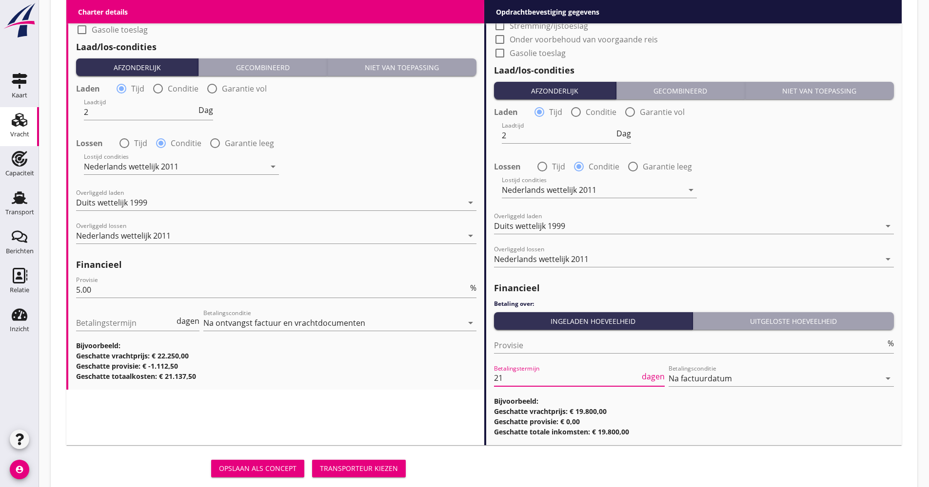
scroll to position [1125, 0]
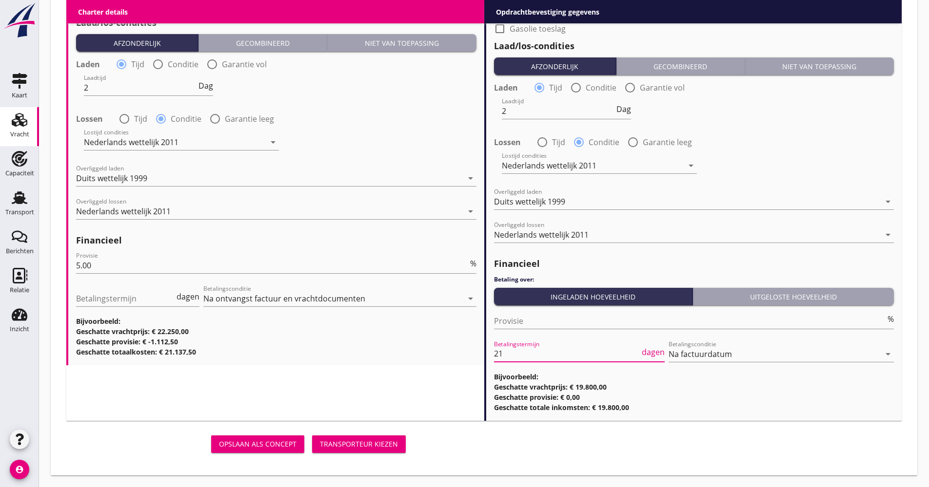
type input "21"
click at [774, 441] on div "Opslaan als concept Transporteur kiezen" at bounding box center [483, 444] width 843 height 31
click at [347, 443] on div "Transporteur kiezen" at bounding box center [359, 444] width 78 height 10
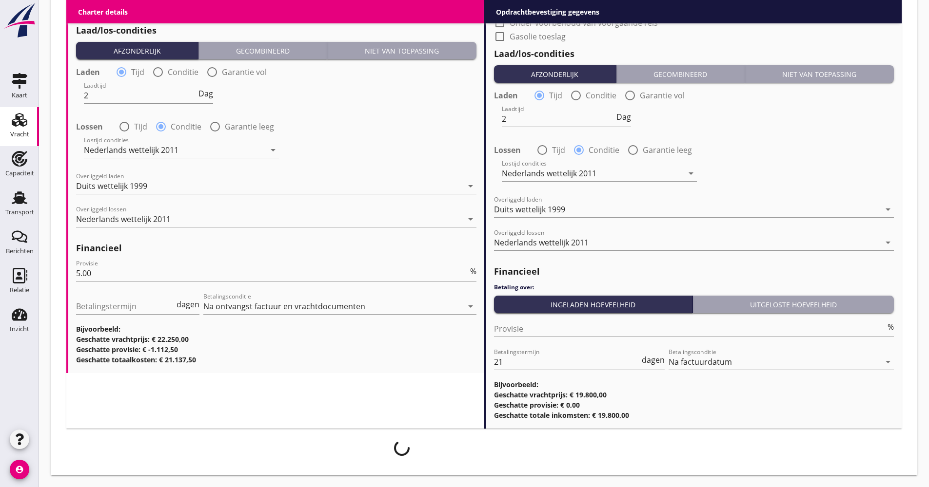
scroll to position [1117, 0]
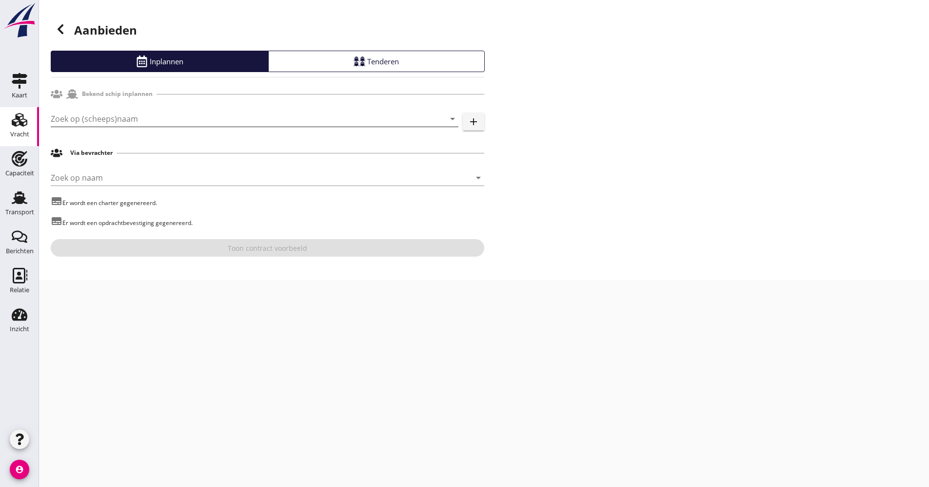
click at [195, 120] on input "Zoek op (scheeps)naam" at bounding box center [241, 119] width 380 height 16
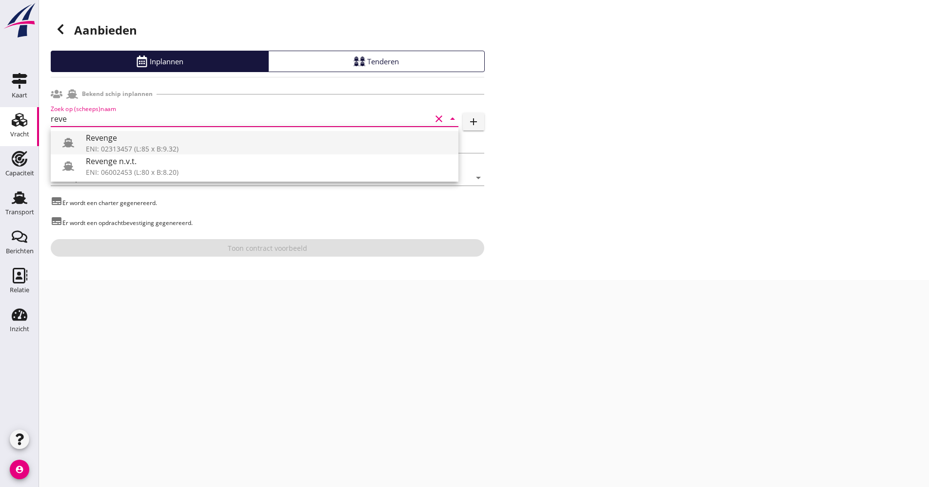
click at [140, 144] on div "ENI: 02313457 (L:85 x B:9.32)" at bounding box center [268, 149] width 365 height 10
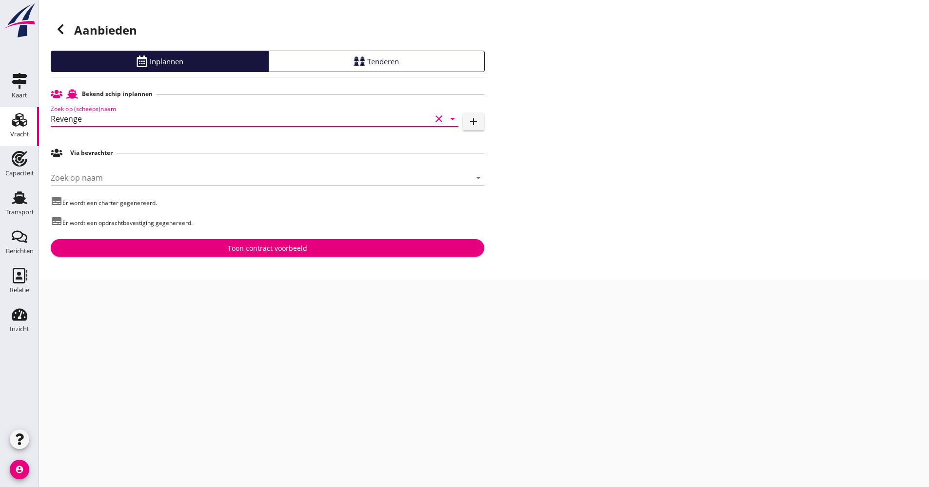
type input "Revenge"
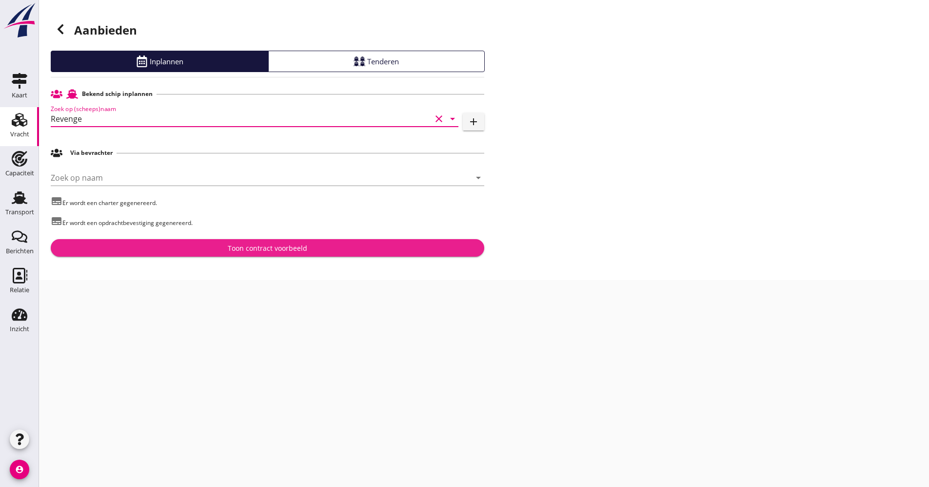
click at [214, 255] on button "Toon contract voorbeeld" at bounding box center [267, 248] width 433 height 18
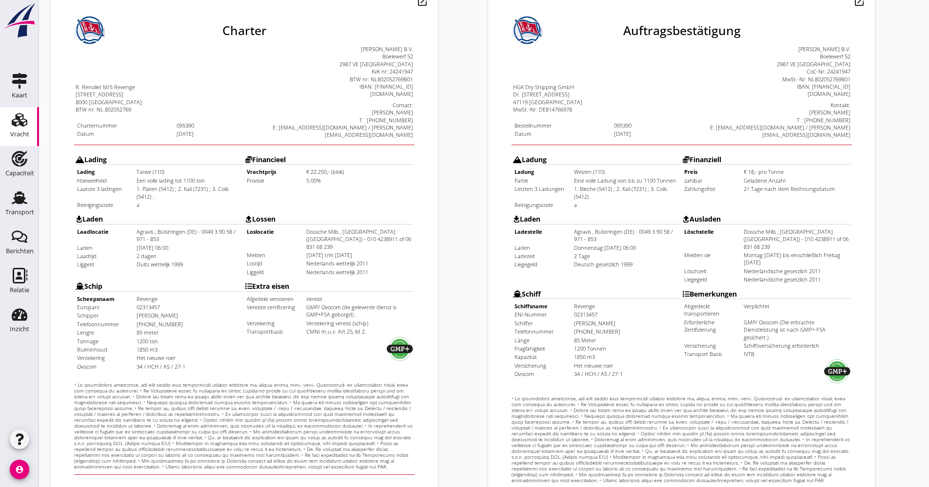
scroll to position [234, 0]
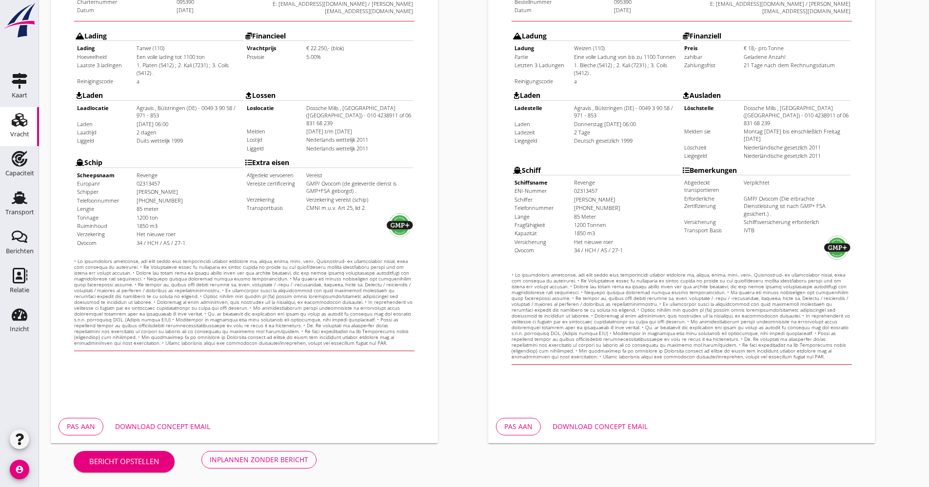
click at [199, 418] on button "Download concept email" at bounding box center [162, 427] width 111 height 18
click at [266, 458] on div "Inplannen zonder bericht" at bounding box center [259, 460] width 98 height 10
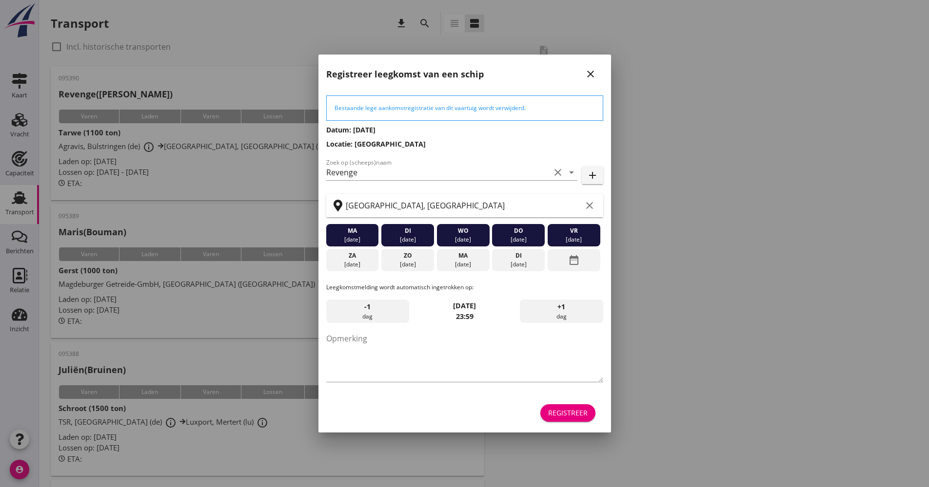
click at [578, 415] on div "Registreer" at bounding box center [567, 413] width 39 height 10
